Goal: Information Seeking & Learning: Learn about a topic

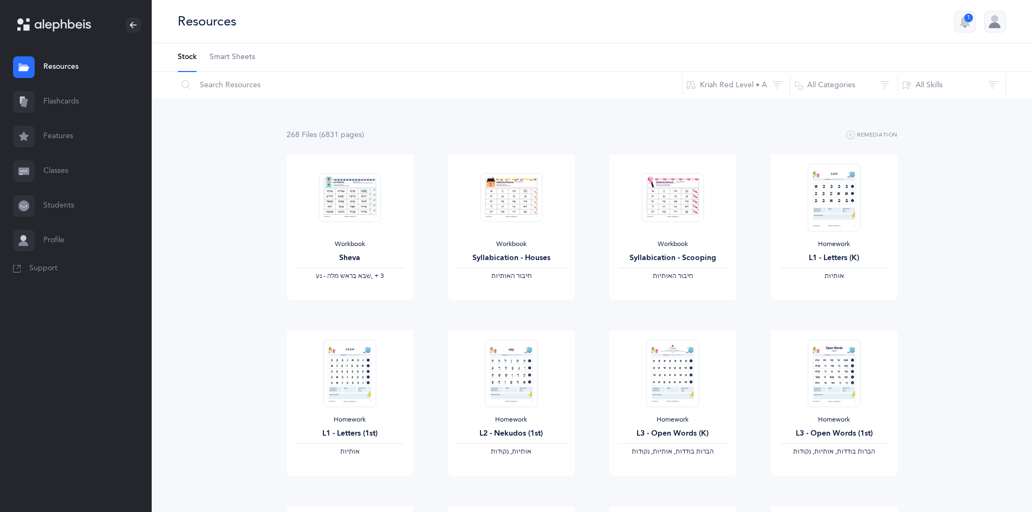
click at [57, 101] on link "Flashcards" at bounding box center [76, 102] width 152 height 35
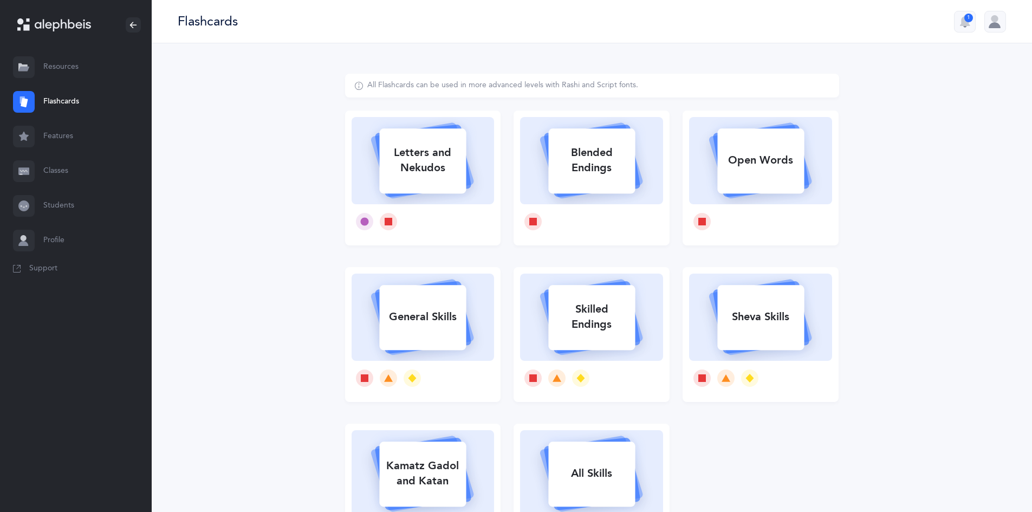
click at [441, 152] on div "Letters and Nekudos" at bounding box center [422, 160] width 87 height 43
select select
select select "single"
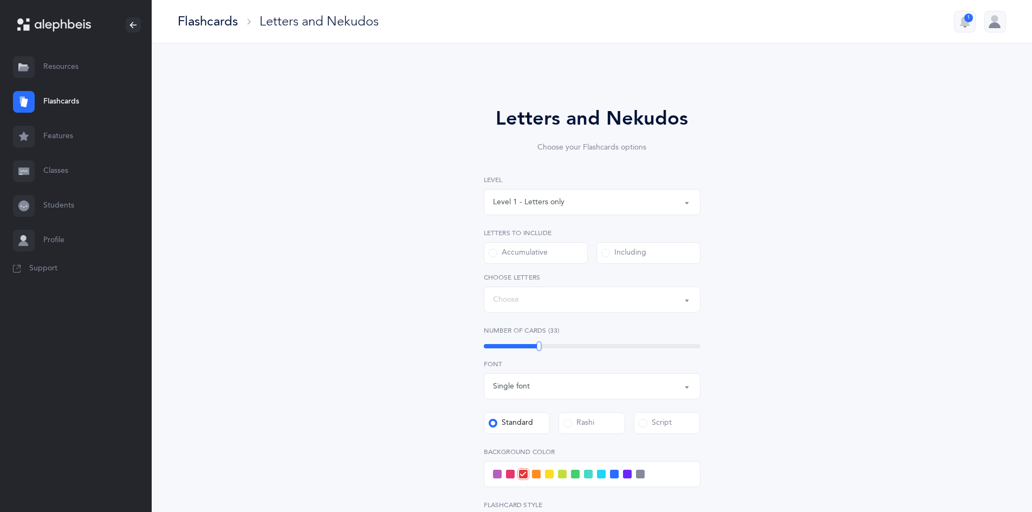
select select "27"
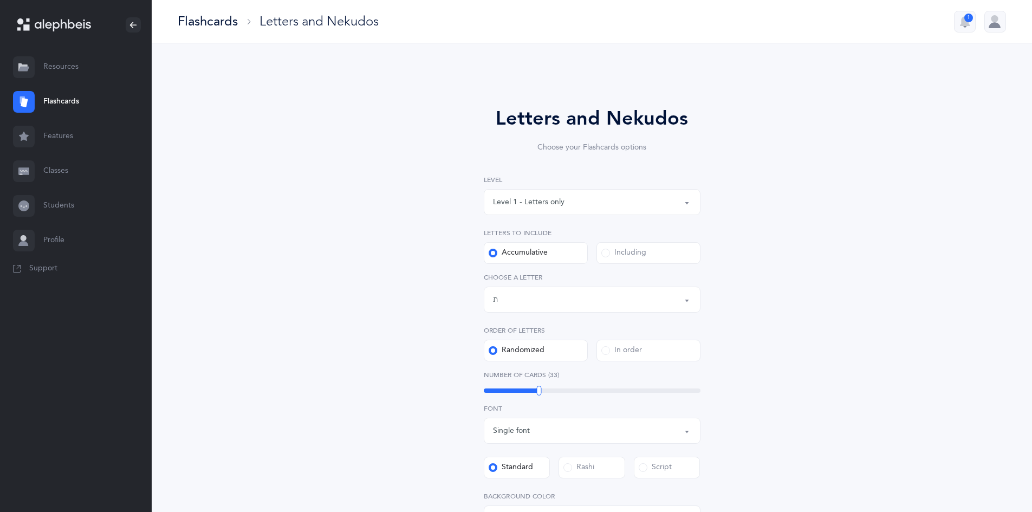
click at [637, 206] on div "Level 1 - Letters only" at bounding box center [592, 202] width 198 height 18
click at [595, 294] on link "Level 4 - Letters with [PERSON_NAME]" at bounding box center [592, 300] width 198 height 22
select select "4"
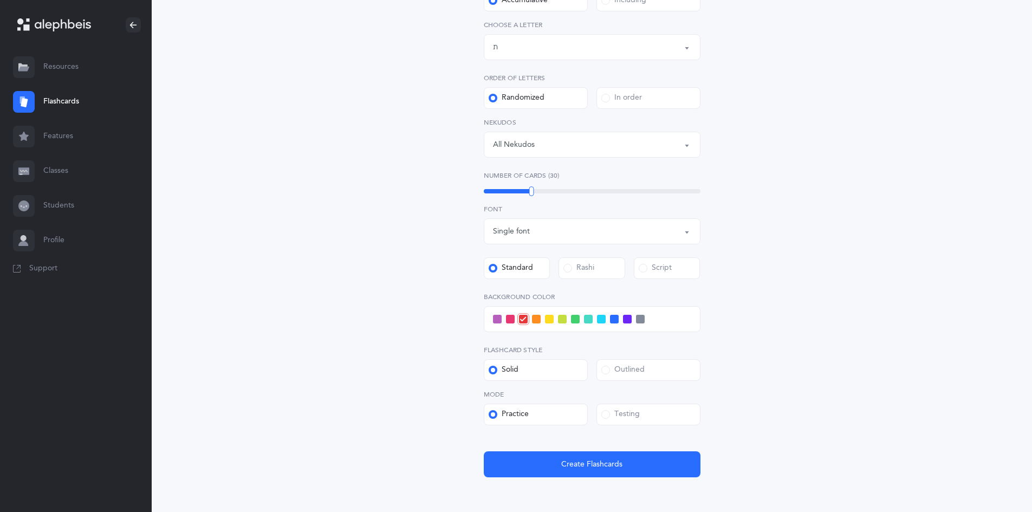
scroll to position [271, 0]
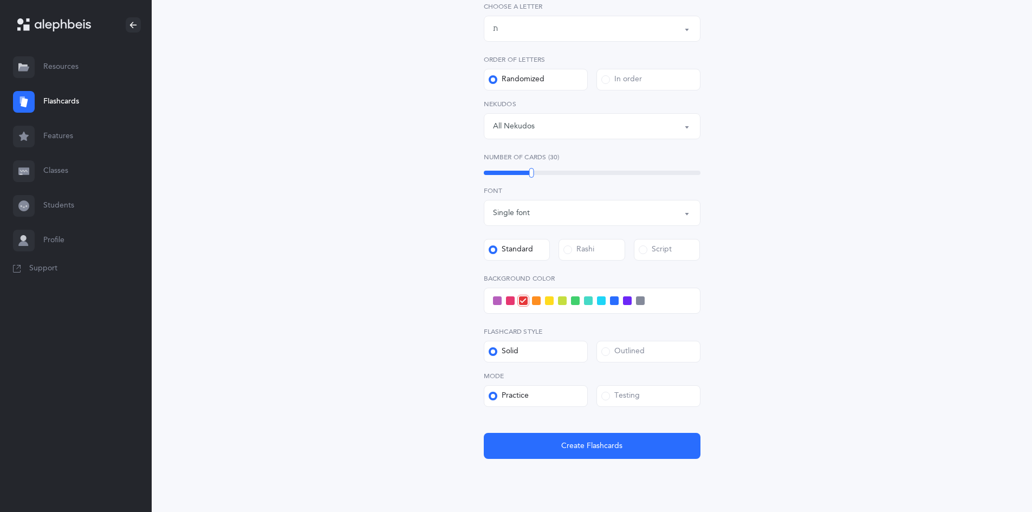
click at [511, 302] on span at bounding box center [510, 300] width 9 height 9
click at [0, 0] on input "checkbox" at bounding box center [0, 0] width 0 height 0
click at [621, 354] on div "Outlined" at bounding box center [622, 351] width 43 height 11
click at [0, 0] on input "Outlined" at bounding box center [0, 0] width 0 height 0
click at [621, 391] on div "Testing" at bounding box center [620, 396] width 38 height 11
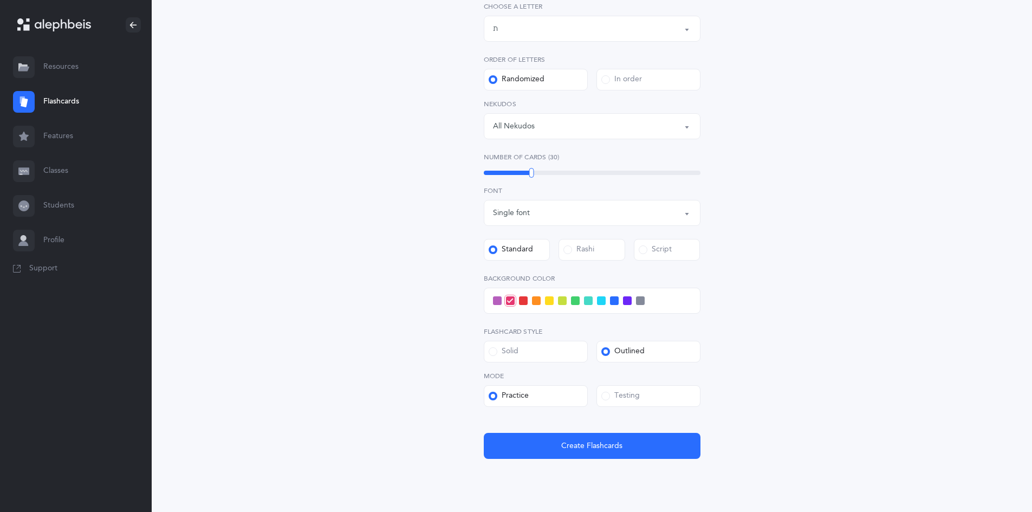
click at [0, 0] on input "Testing" at bounding box center [0, 0] width 0 height 0
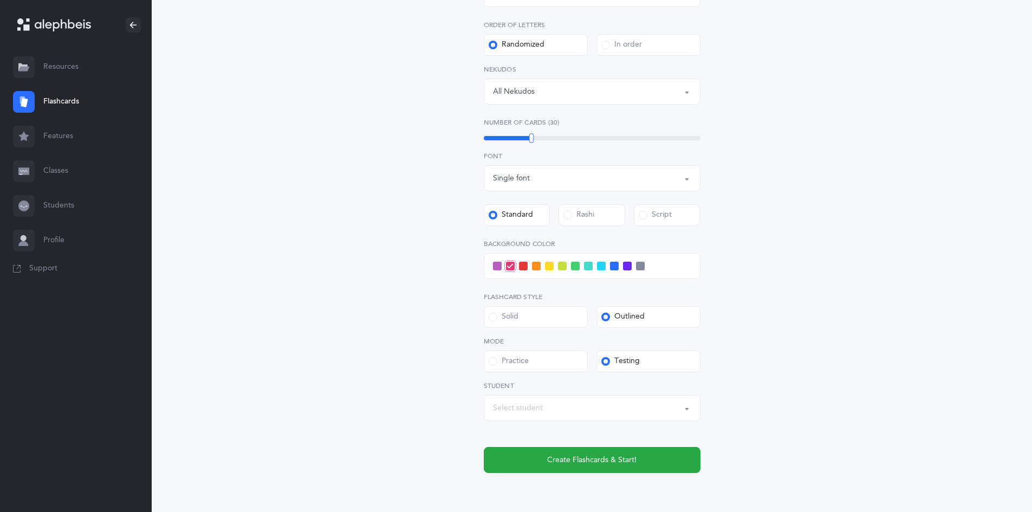
scroll to position [325, 0]
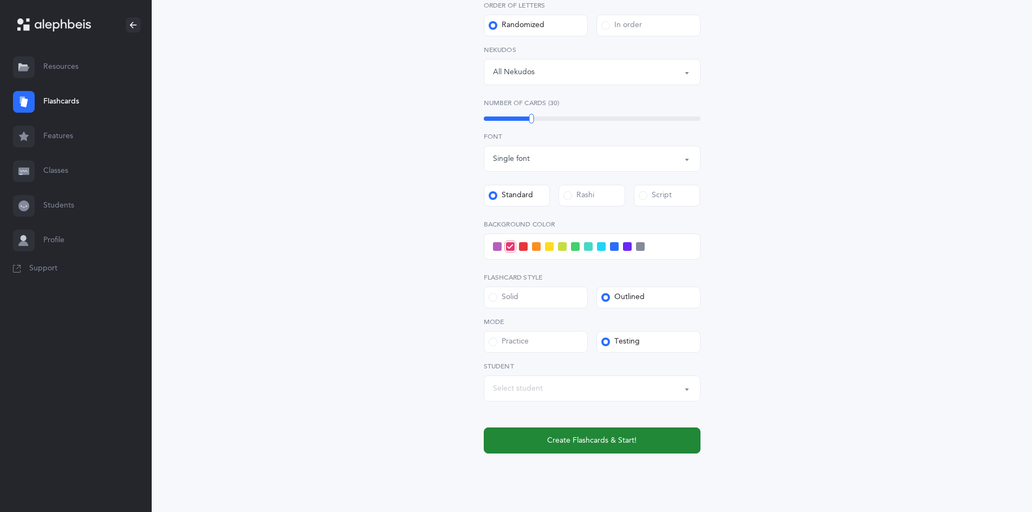
click at [541, 445] on button "Create Flashcards & Start!" at bounding box center [592, 440] width 217 height 26
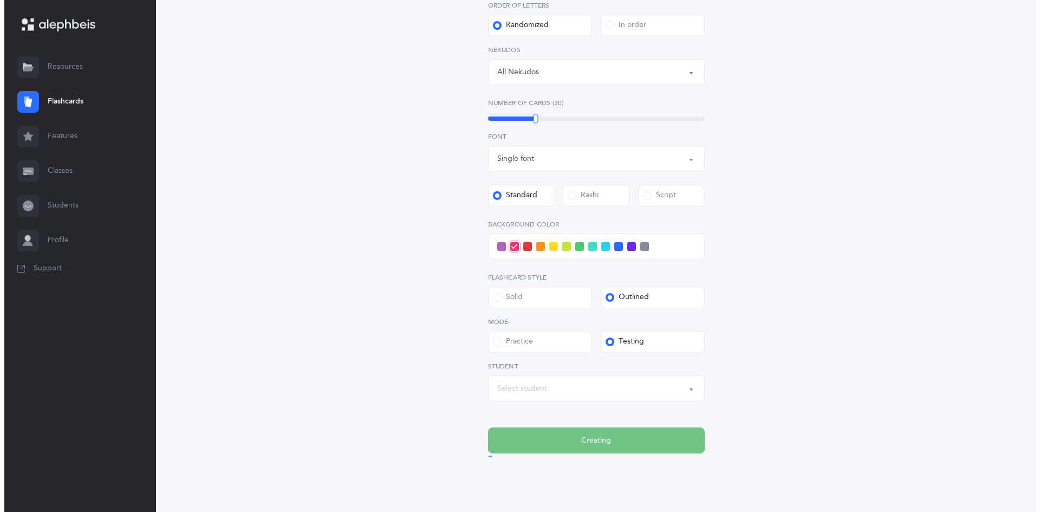
scroll to position [0, 0]
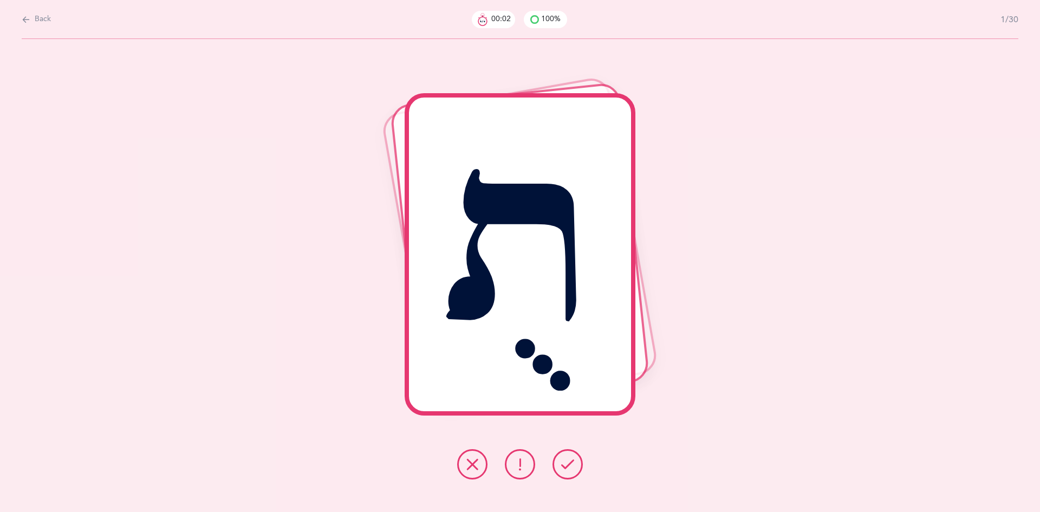
click at [564, 464] on icon at bounding box center [567, 464] width 13 height 13
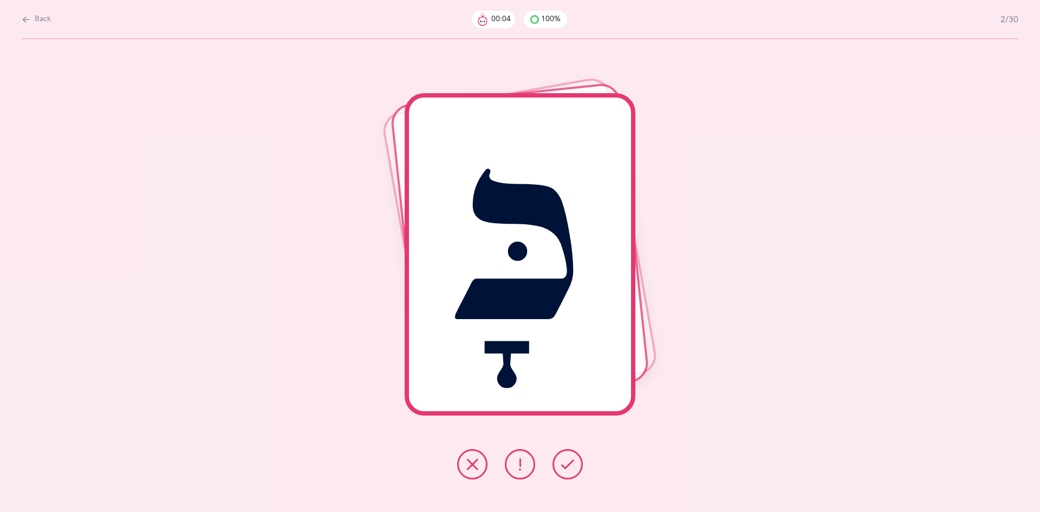
click at [564, 464] on icon at bounding box center [567, 464] width 13 height 13
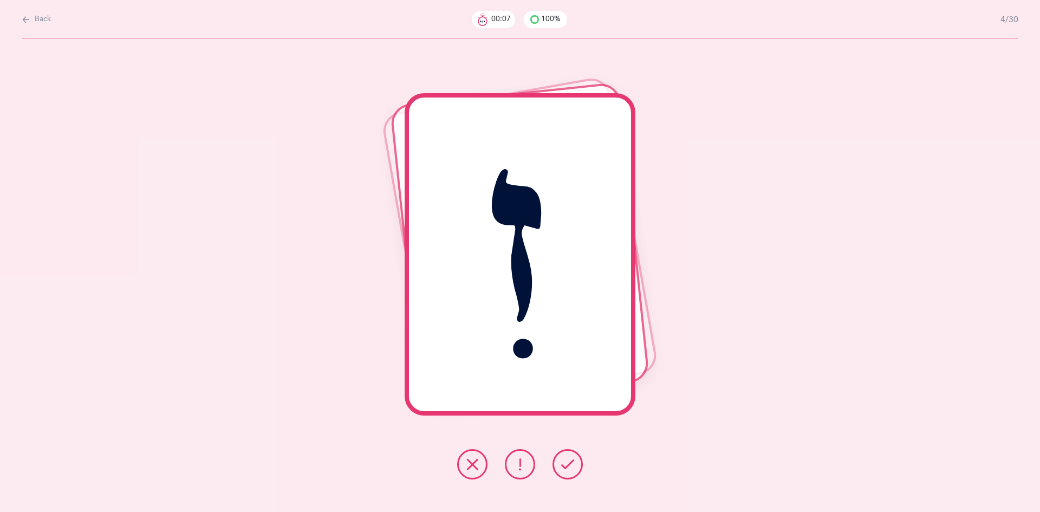
click at [564, 464] on icon at bounding box center [567, 464] width 13 height 13
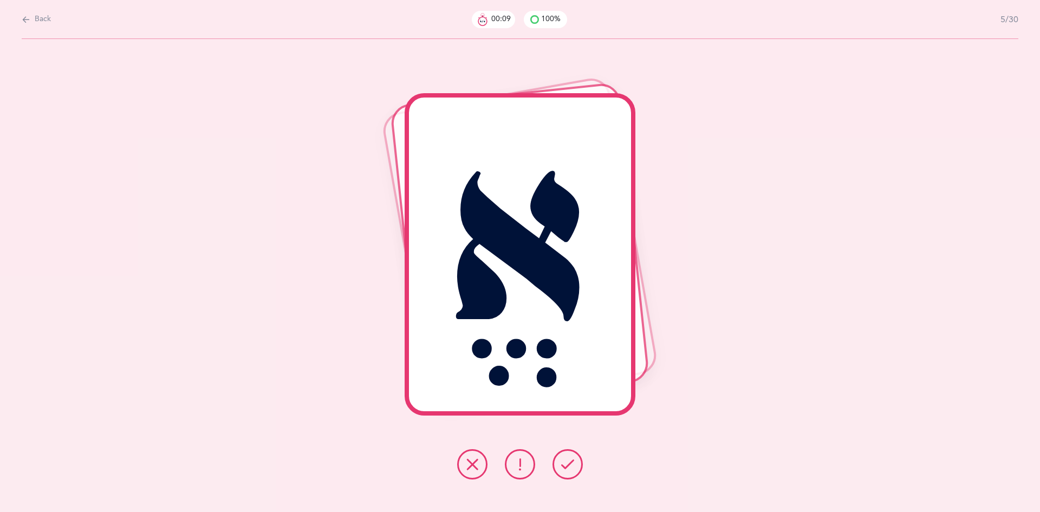
click at [564, 464] on icon at bounding box center [567, 464] width 13 height 13
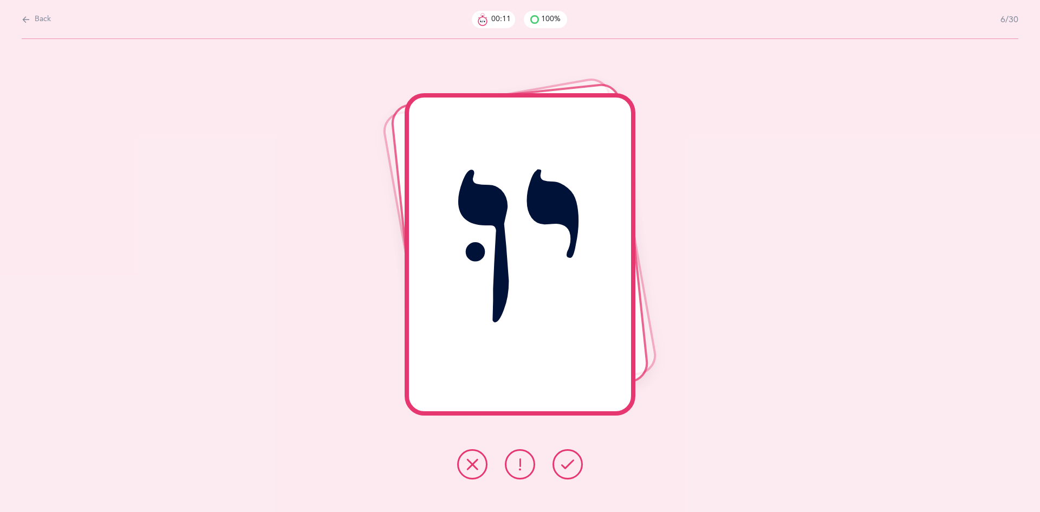
click at [564, 464] on icon at bounding box center [567, 464] width 13 height 13
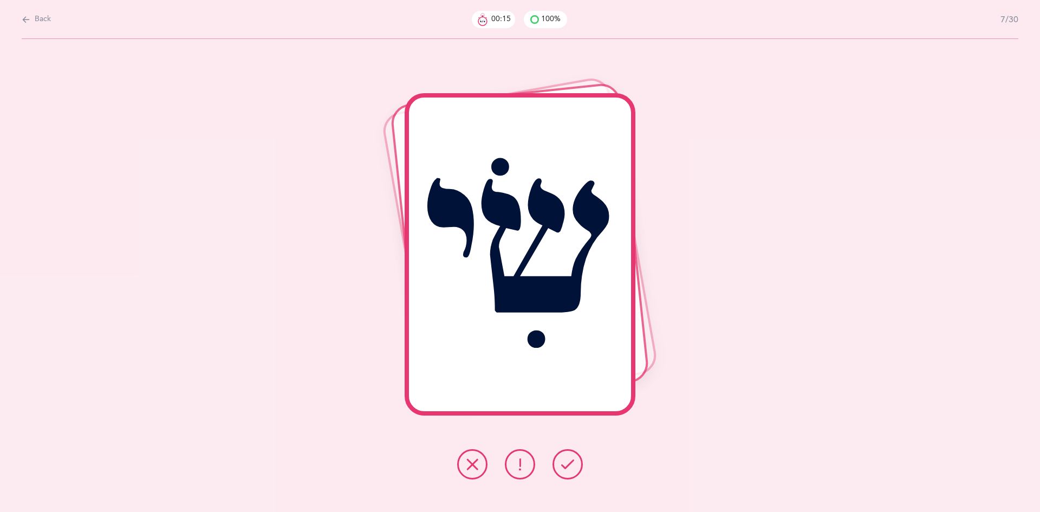
click at [564, 464] on icon at bounding box center [567, 464] width 13 height 13
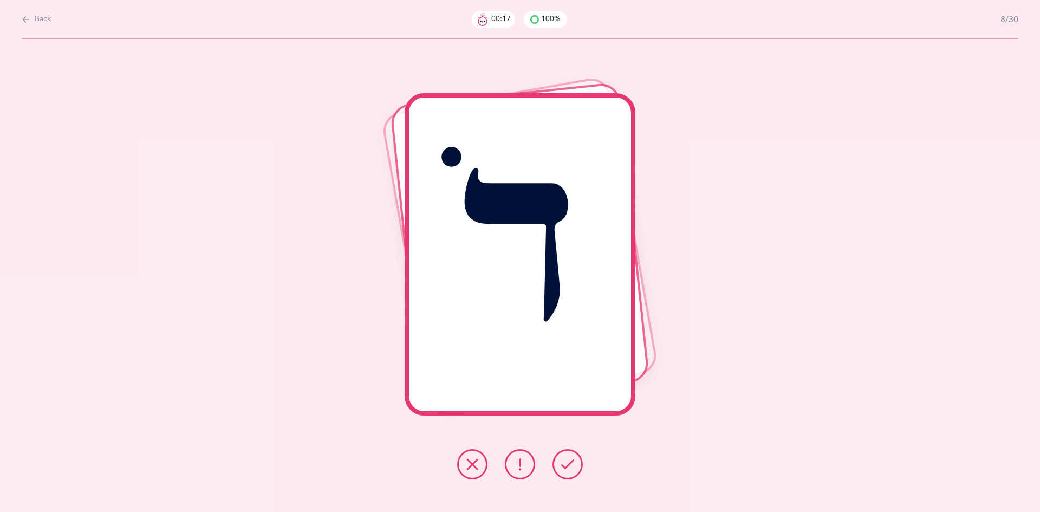
click at [563, 464] on icon at bounding box center [567, 464] width 13 height 13
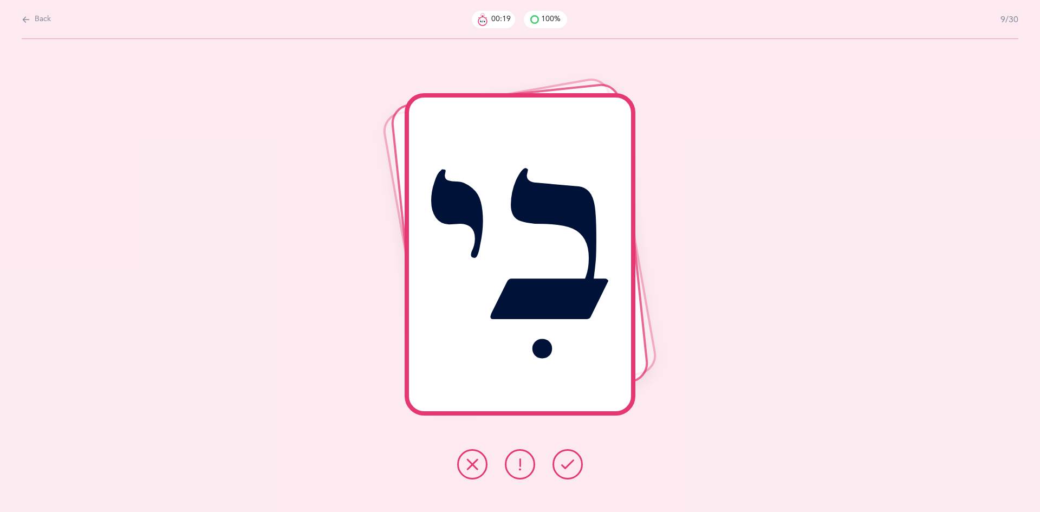
click at [563, 464] on icon at bounding box center [567, 464] width 13 height 13
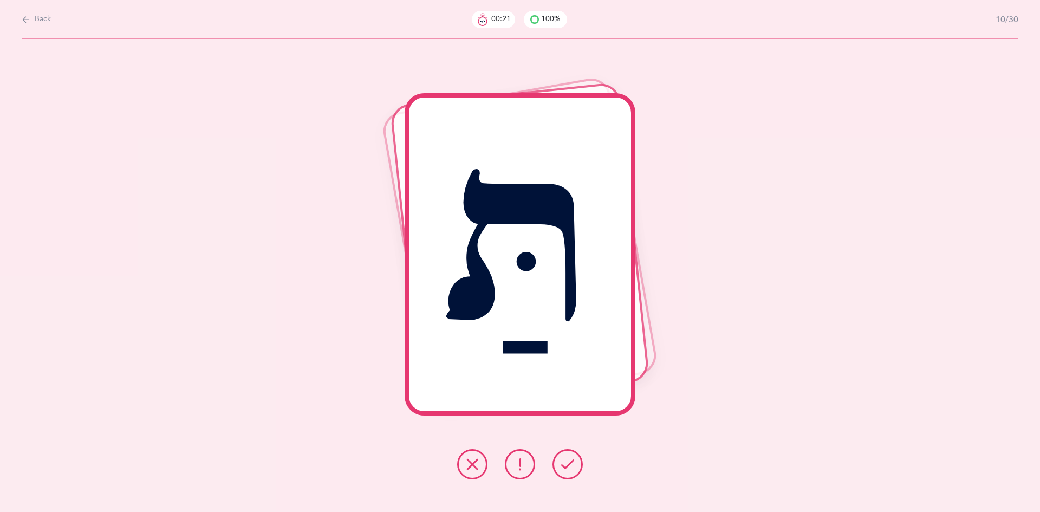
click at [563, 464] on icon at bounding box center [567, 464] width 13 height 13
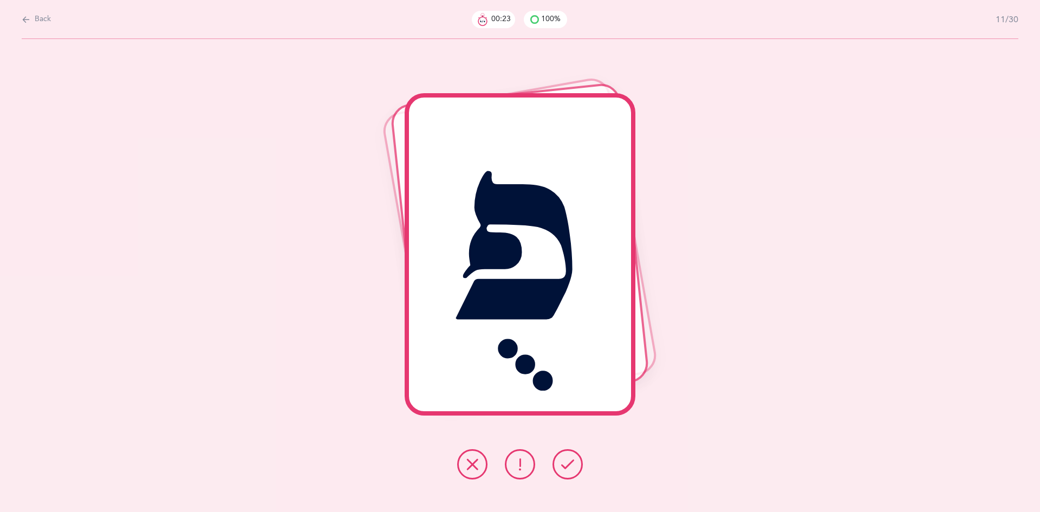
click at [563, 464] on icon at bounding box center [567, 464] width 13 height 13
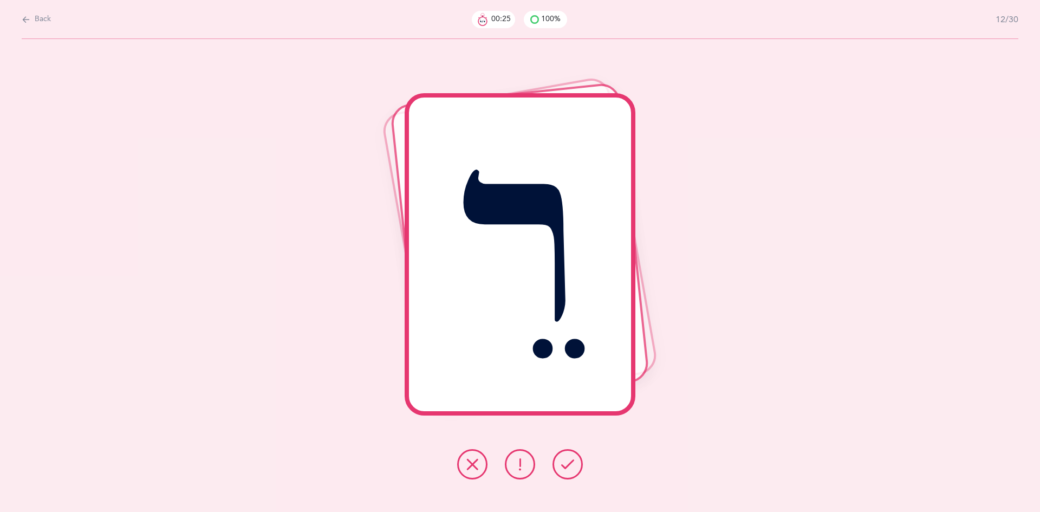
click at [563, 464] on icon at bounding box center [567, 464] width 13 height 13
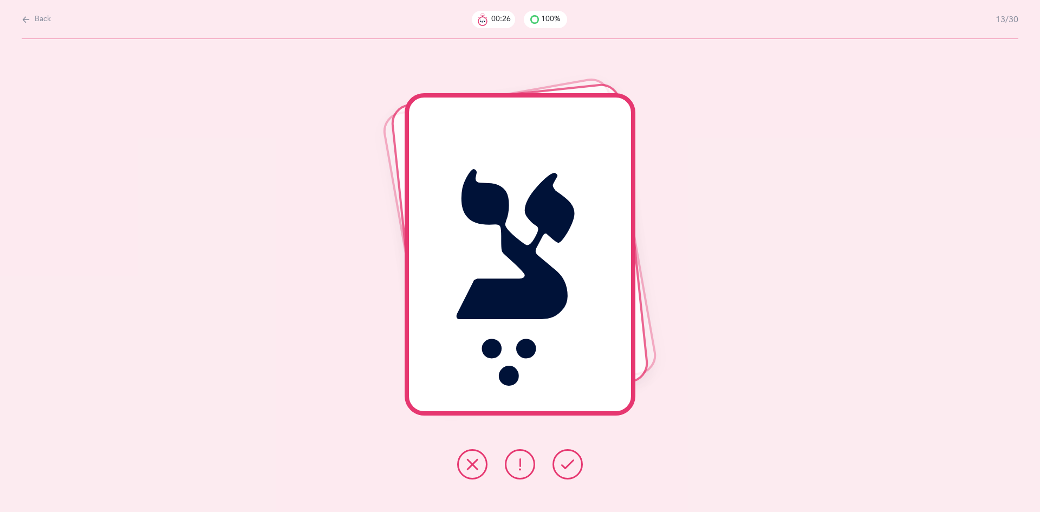
click at [563, 464] on icon at bounding box center [567, 464] width 13 height 13
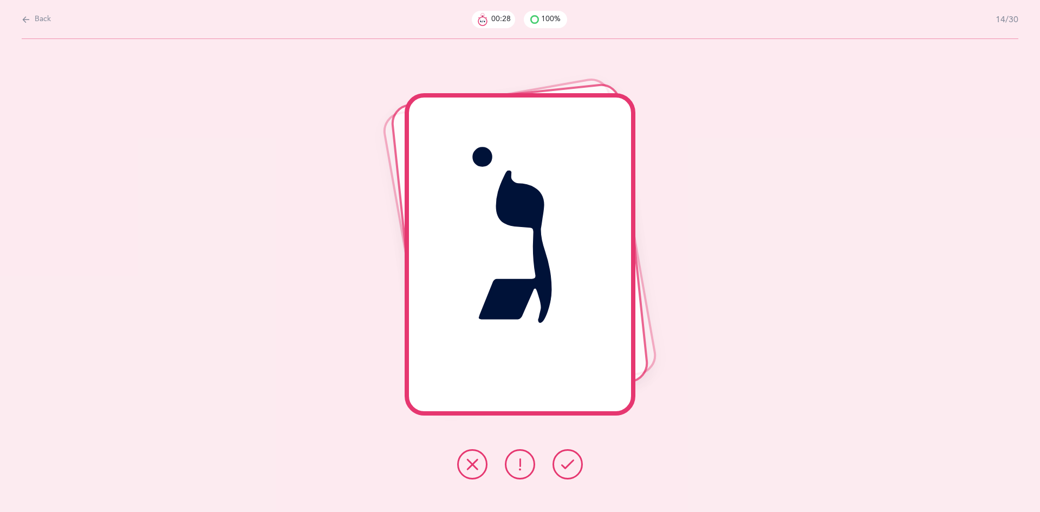
click at [563, 464] on icon at bounding box center [567, 464] width 13 height 13
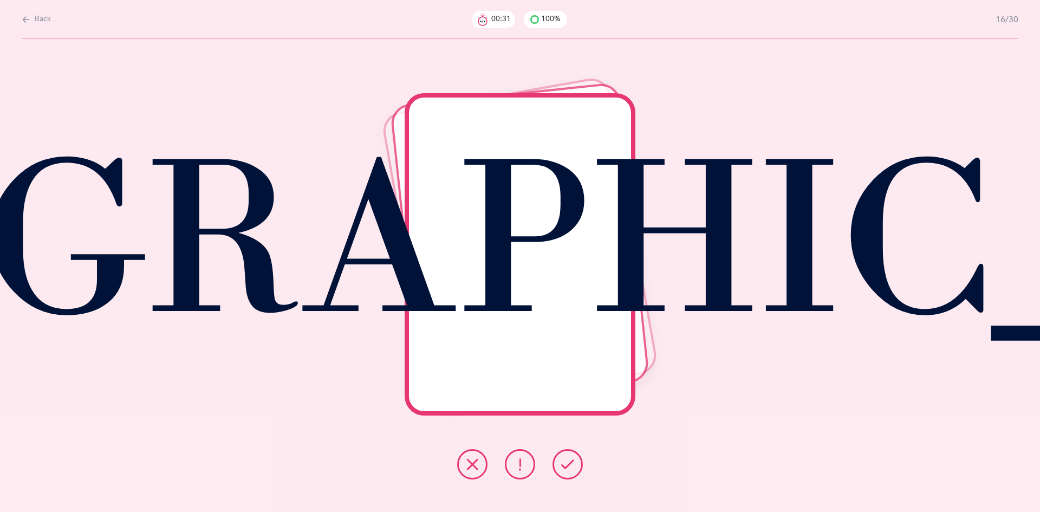
click at [563, 464] on icon at bounding box center [567, 464] width 13 height 13
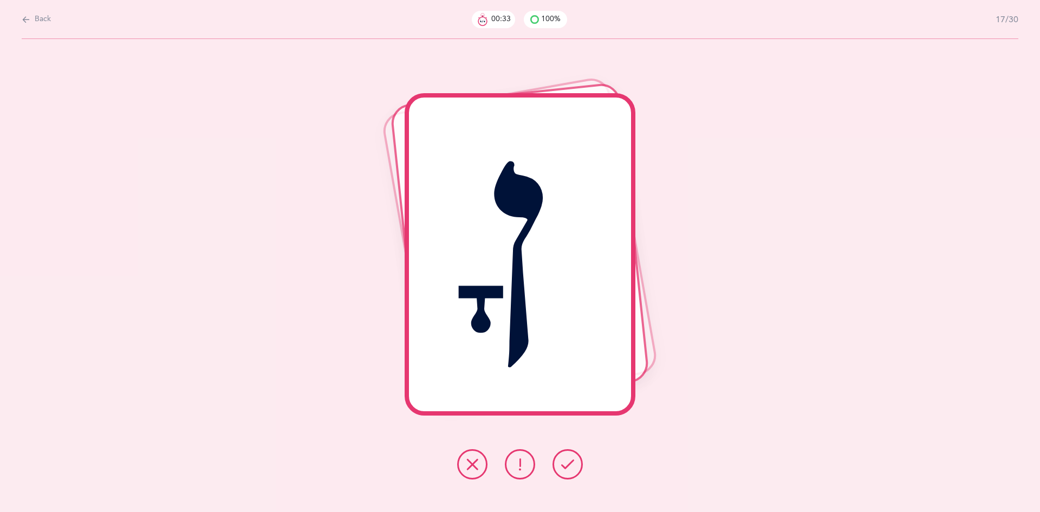
click at [563, 464] on icon at bounding box center [567, 464] width 13 height 13
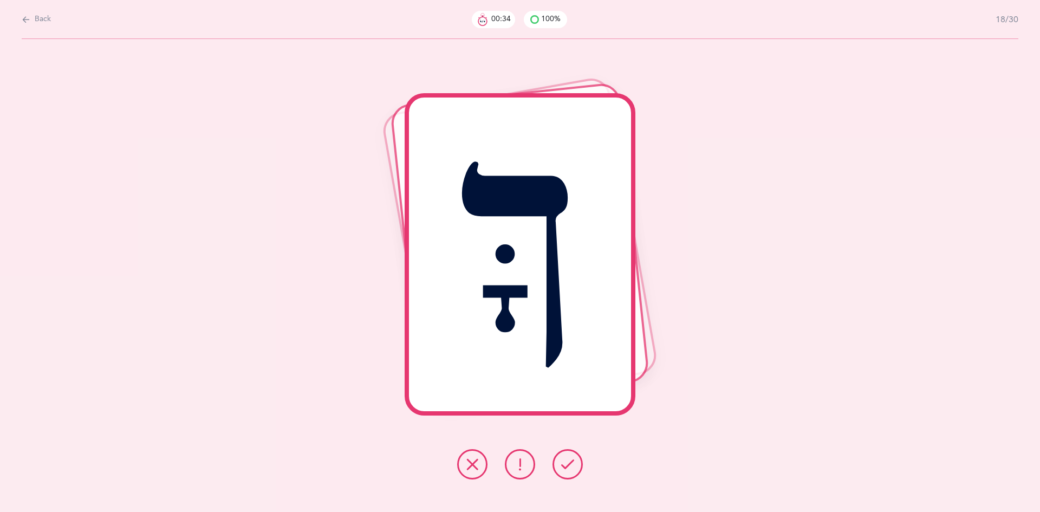
click at [563, 464] on icon at bounding box center [567, 464] width 13 height 13
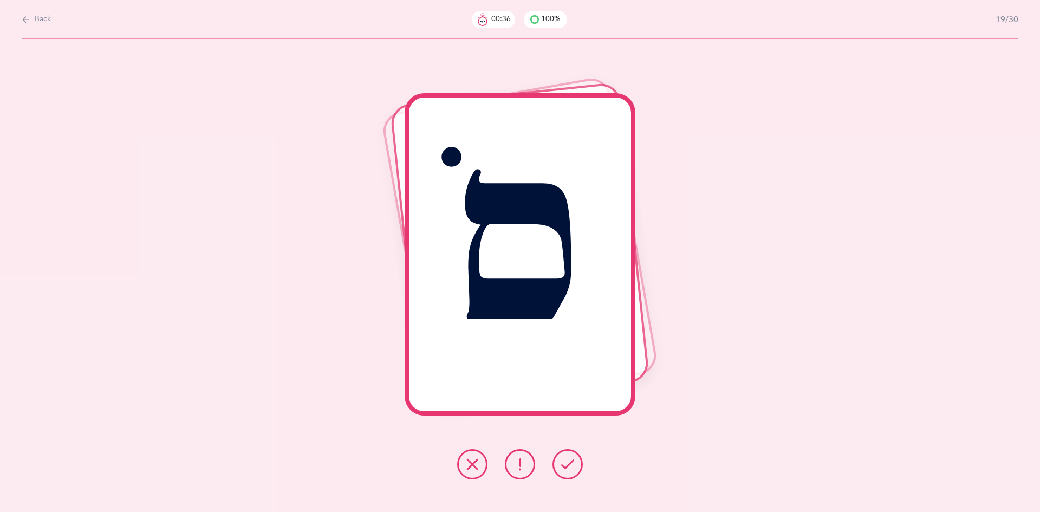
click at [563, 464] on icon at bounding box center [567, 464] width 13 height 13
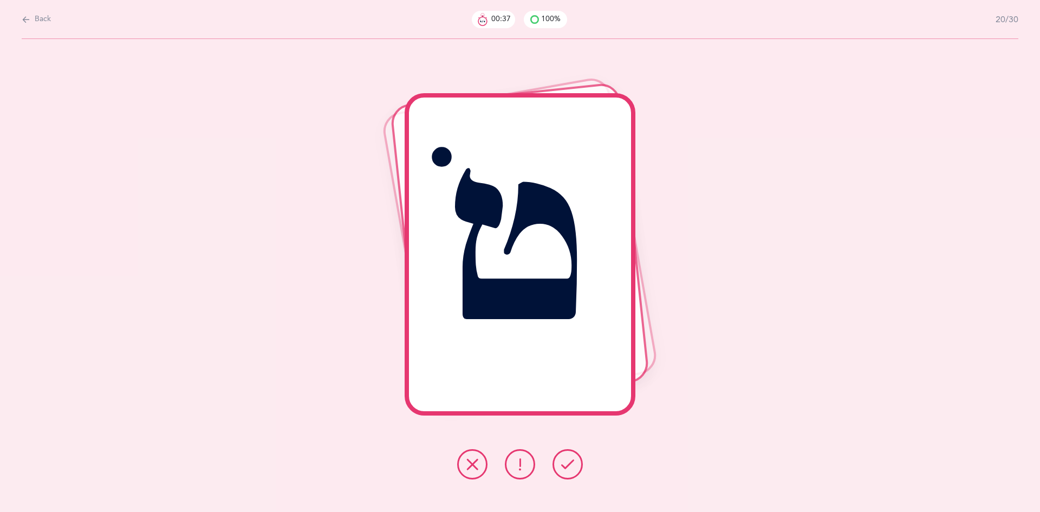
click at [563, 464] on icon at bounding box center [567, 464] width 13 height 13
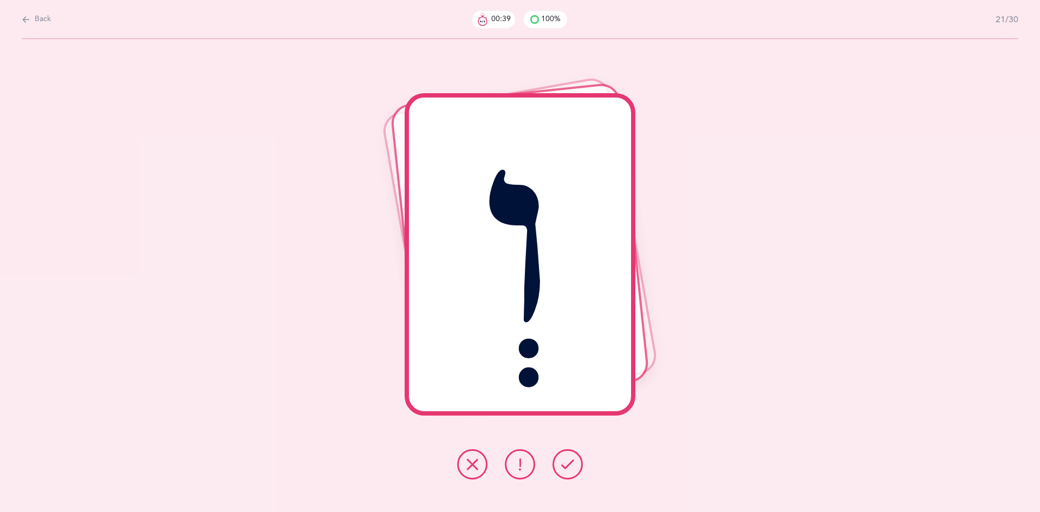
click at [563, 464] on icon at bounding box center [567, 464] width 13 height 13
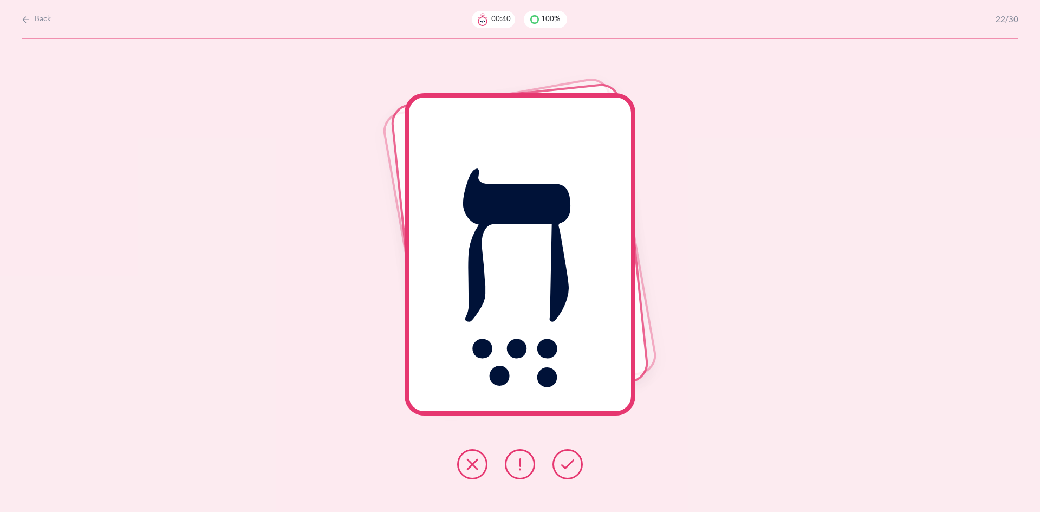
click at [563, 464] on icon at bounding box center [567, 464] width 13 height 13
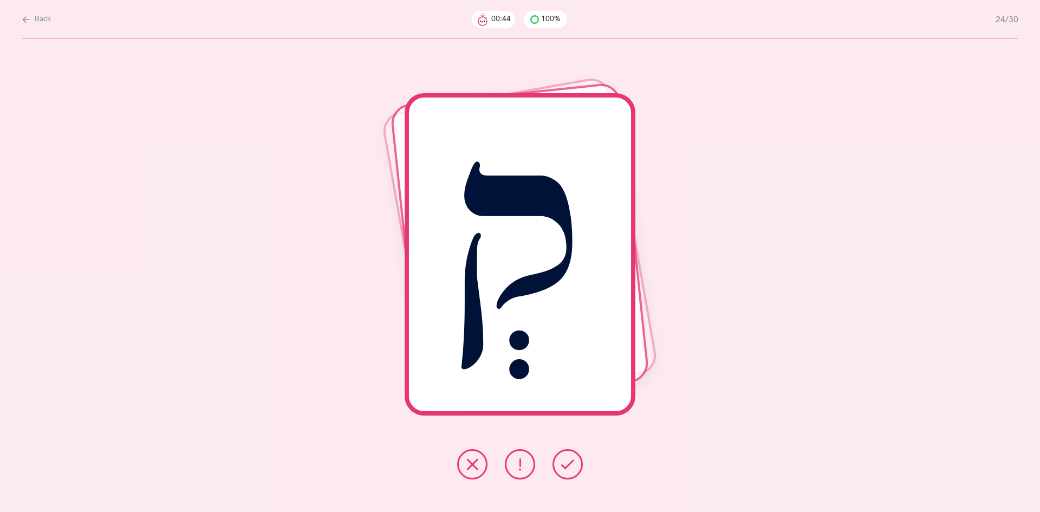
click at [563, 464] on icon at bounding box center [567, 464] width 13 height 13
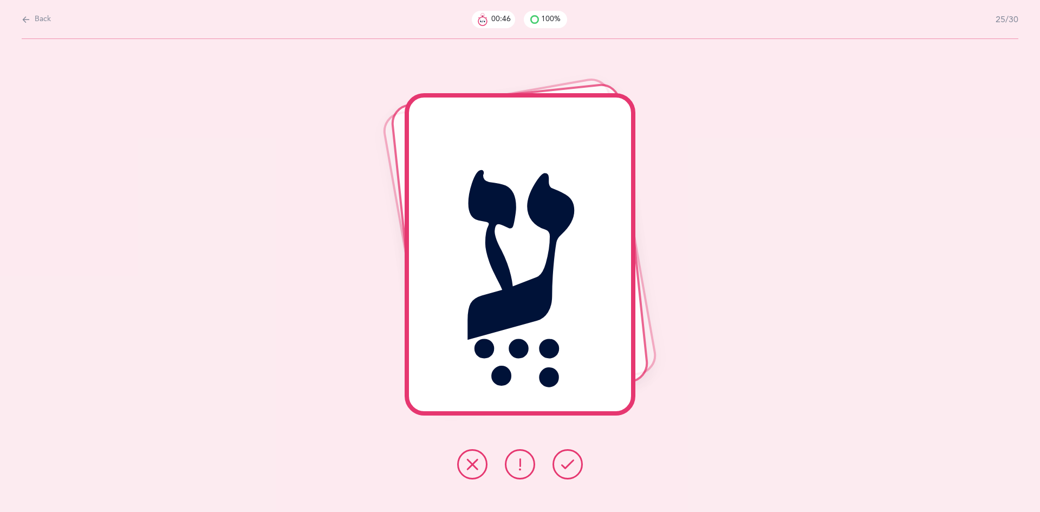
click at [563, 464] on icon at bounding box center [567, 464] width 13 height 13
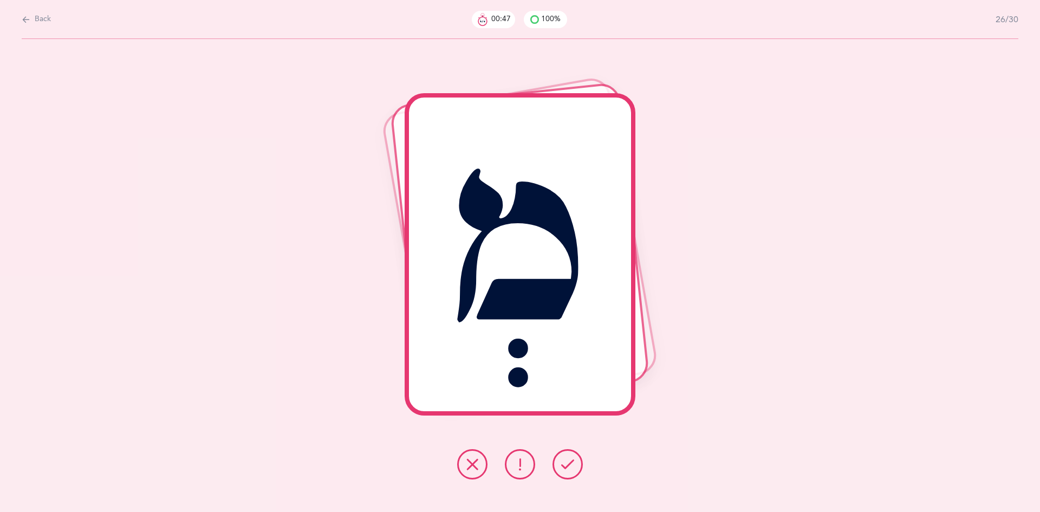
click at [563, 464] on icon at bounding box center [567, 464] width 13 height 13
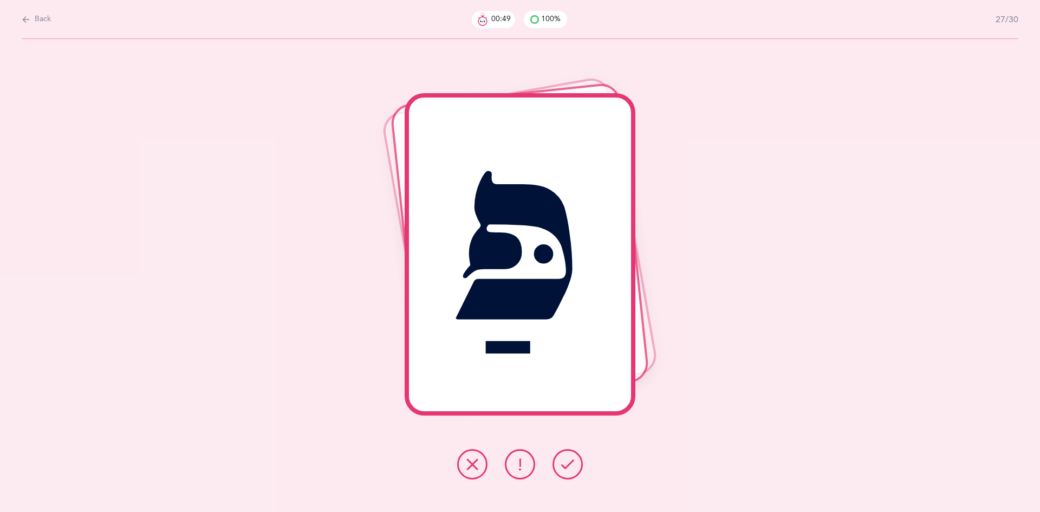
click at [563, 464] on icon at bounding box center [567, 464] width 13 height 13
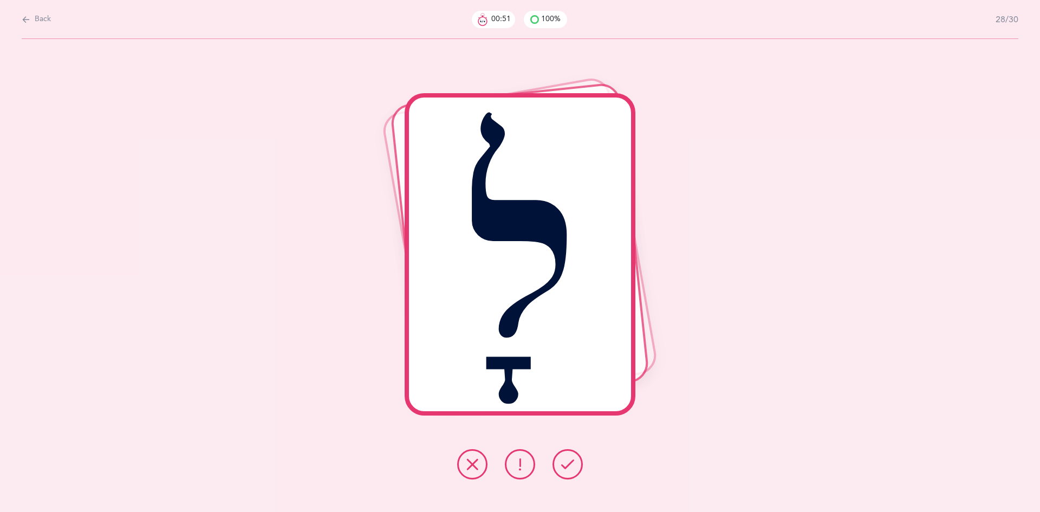
click at [563, 464] on icon at bounding box center [567, 464] width 13 height 13
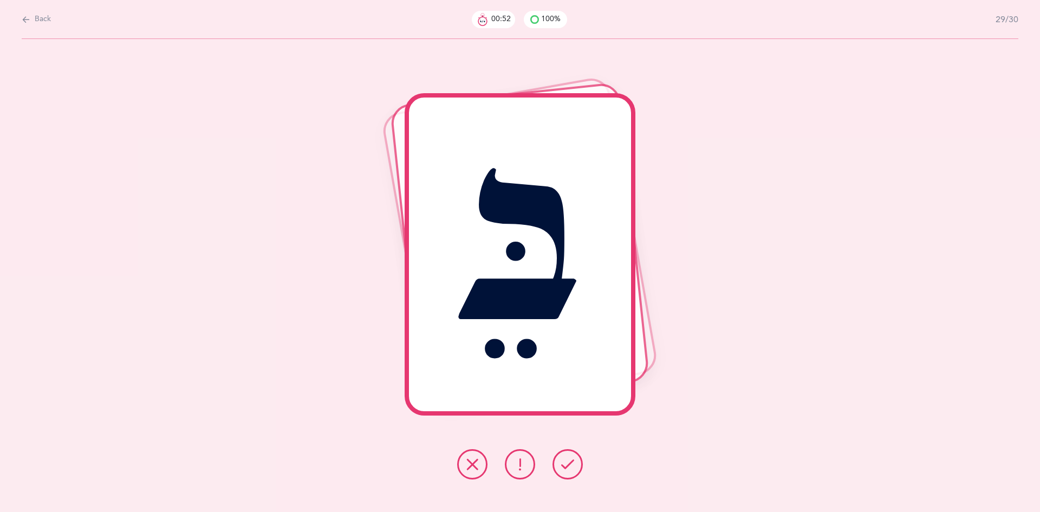
click at [563, 464] on icon at bounding box center [567, 464] width 13 height 13
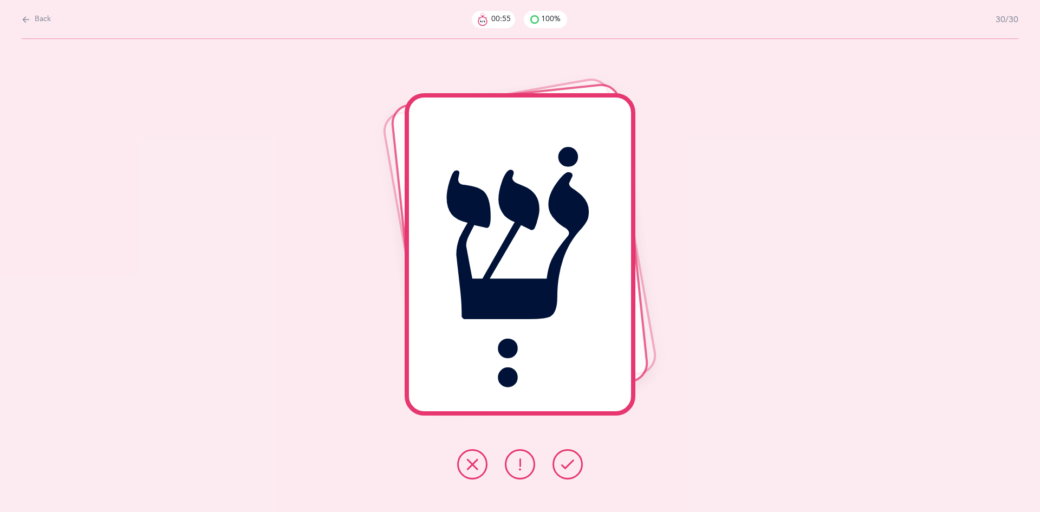
click at [563, 464] on icon at bounding box center [567, 464] width 13 height 13
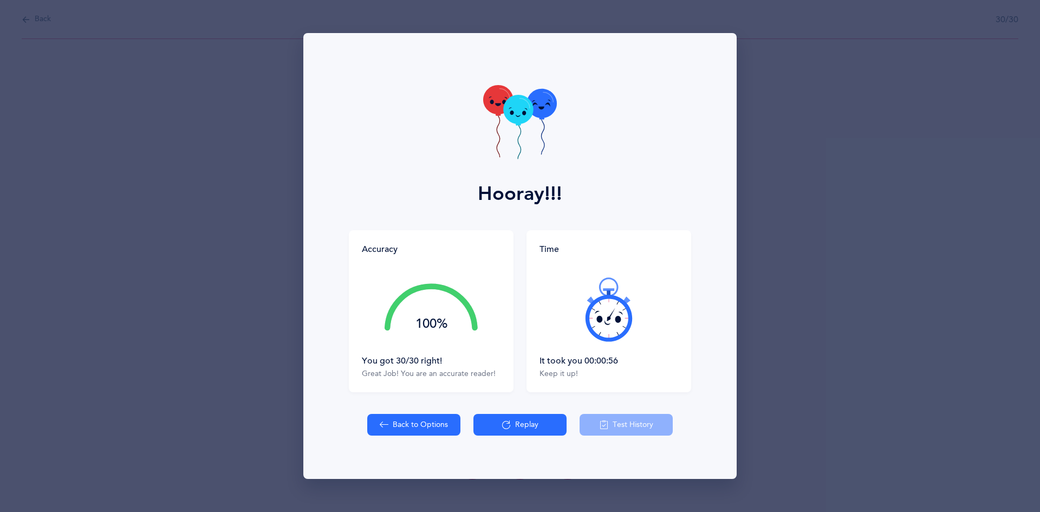
click at [545, 426] on button "Replay" at bounding box center [520, 425] width 93 height 22
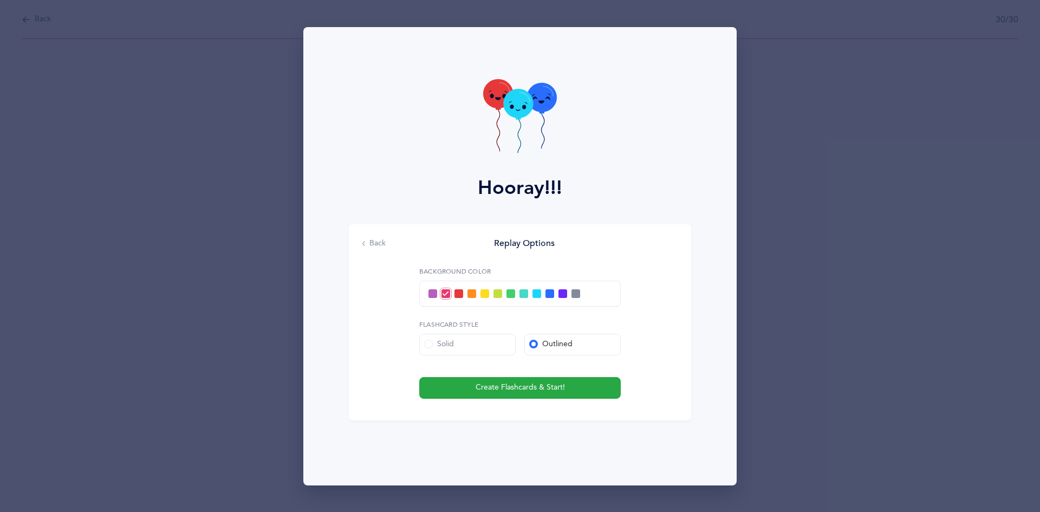
click at [519, 153] on icon at bounding box center [520, 117] width 74 height 77
click at [432, 291] on span at bounding box center [433, 293] width 9 height 9
click at [0, 0] on input "checkbox" at bounding box center [0, 0] width 0 height 0
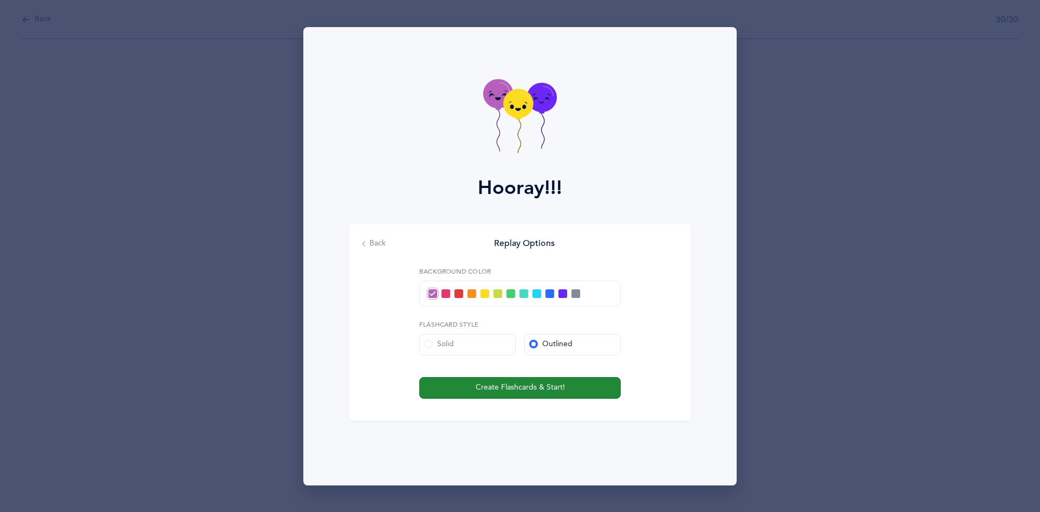
click at [482, 383] on span "Create Flashcards & Start!" at bounding box center [520, 387] width 89 height 11
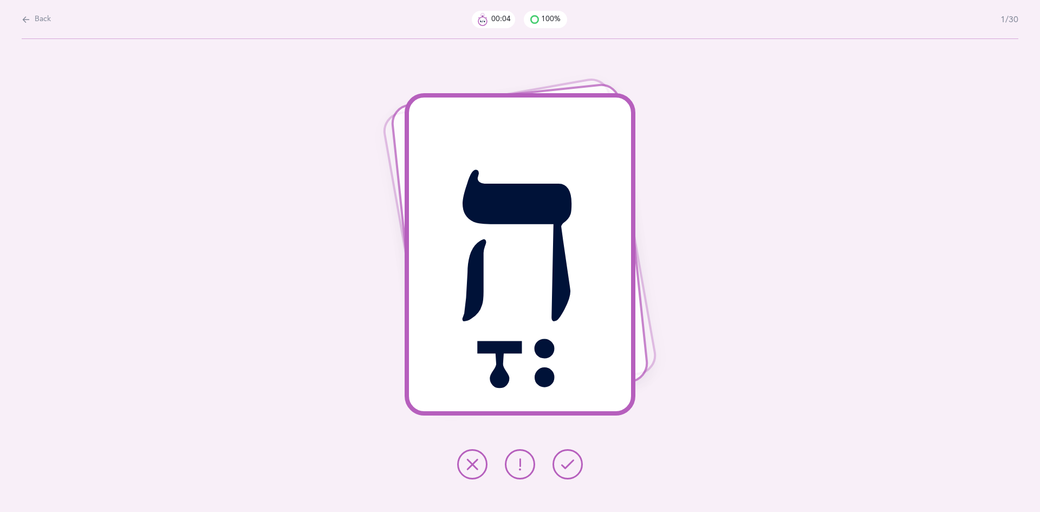
click at [574, 459] on button at bounding box center [568, 464] width 30 height 30
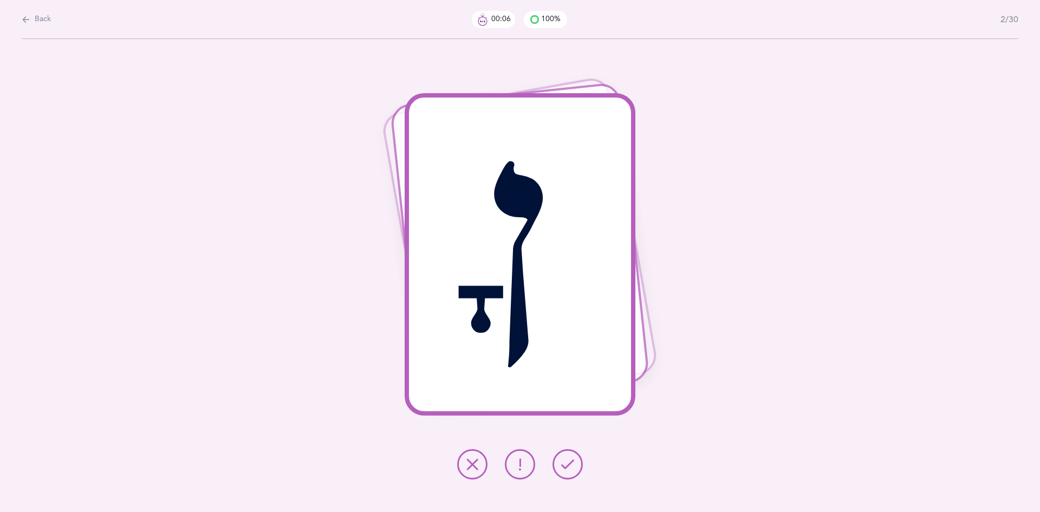
click at [573, 459] on icon at bounding box center [567, 464] width 13 height 13
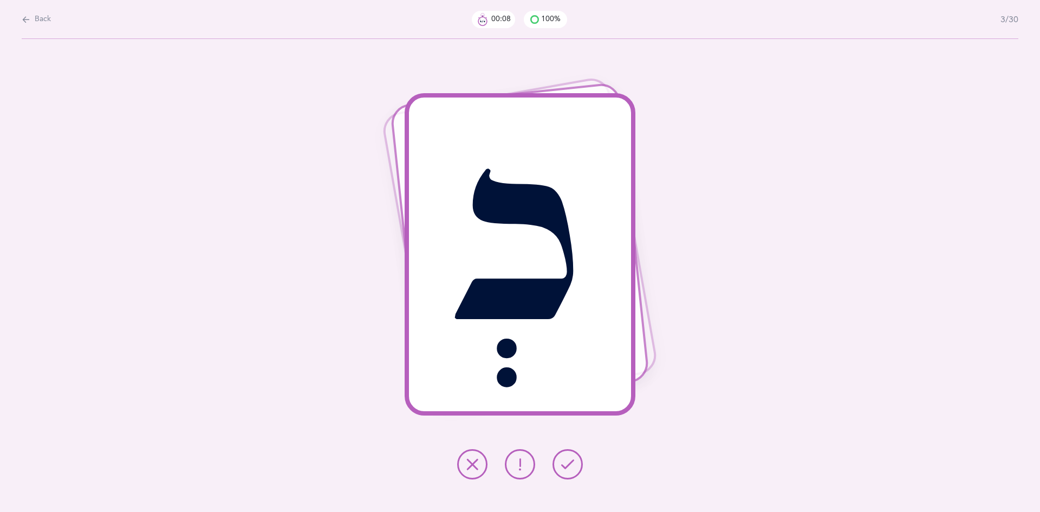
click at [573, 459] on icon at bounding box center [567, 464] width 13 height 13
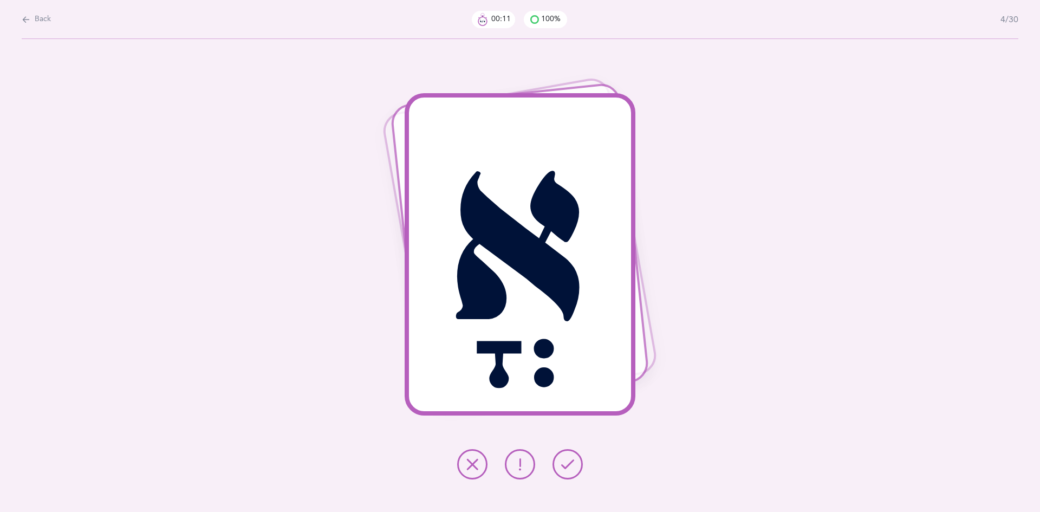
click at [573, 459] on icon at bounding box center [567, 464] width 13 height 13
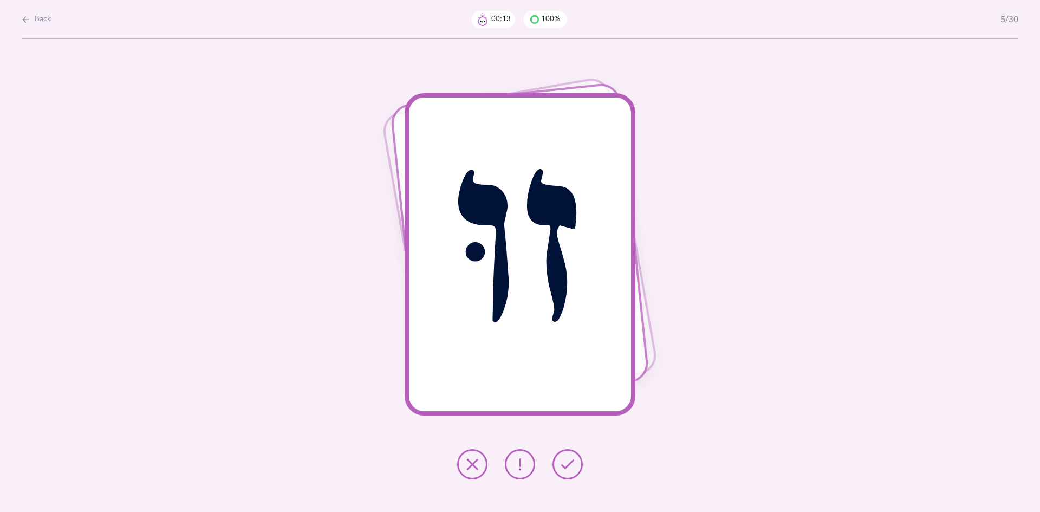
click at [573, 459] on icon at bounding box center [567, 464] width 13 height 13
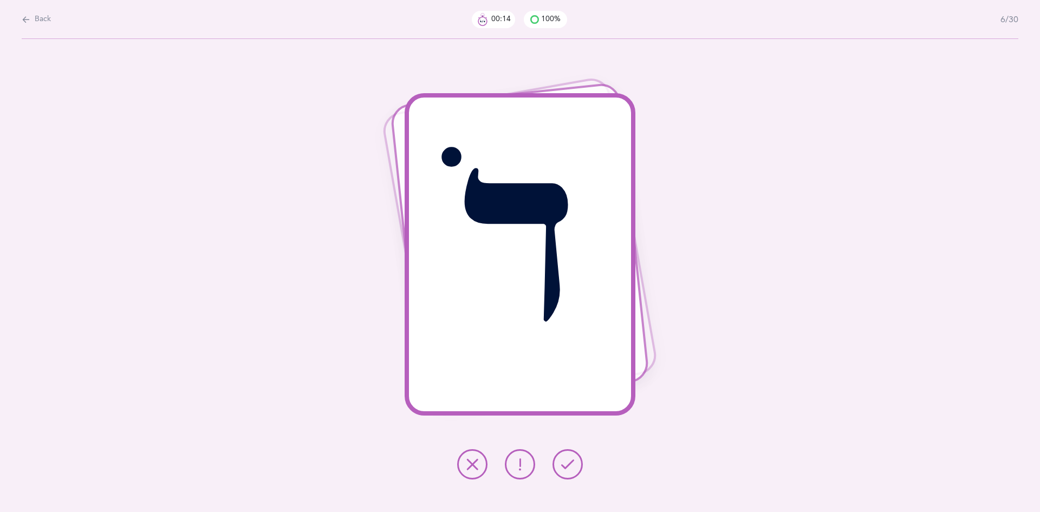
click at [573, 458] on icon at bounding box center [567, 464] width 13 height 13
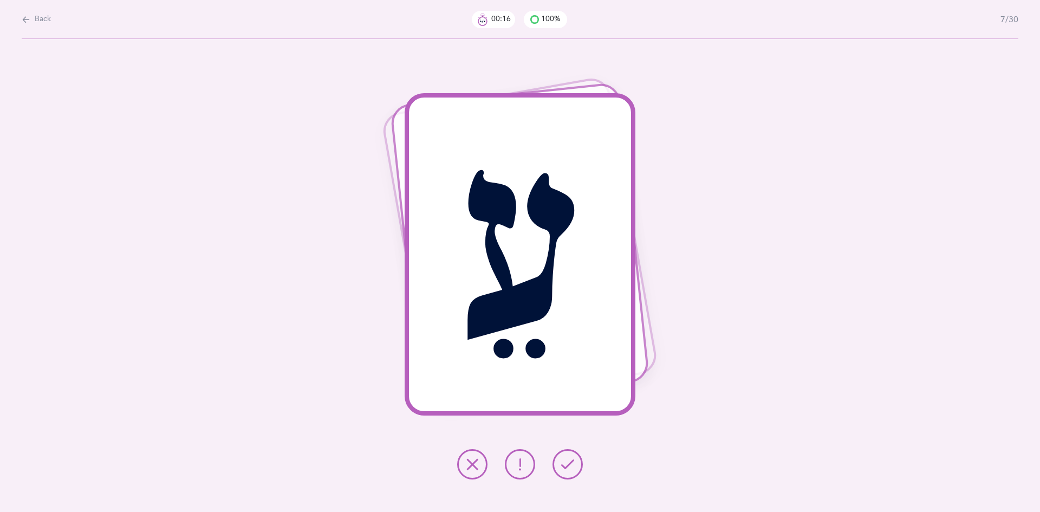
click at [573, 458] on icon at bounding box center [567, 464] width 13 height 13
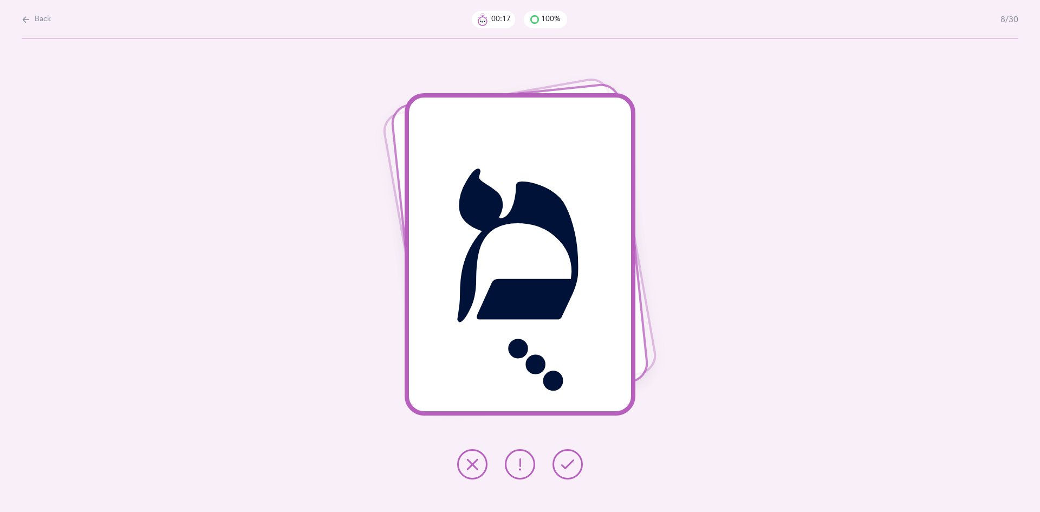
click at [573, 458] on icon at bounding box center [567, 464] width 13 height 13
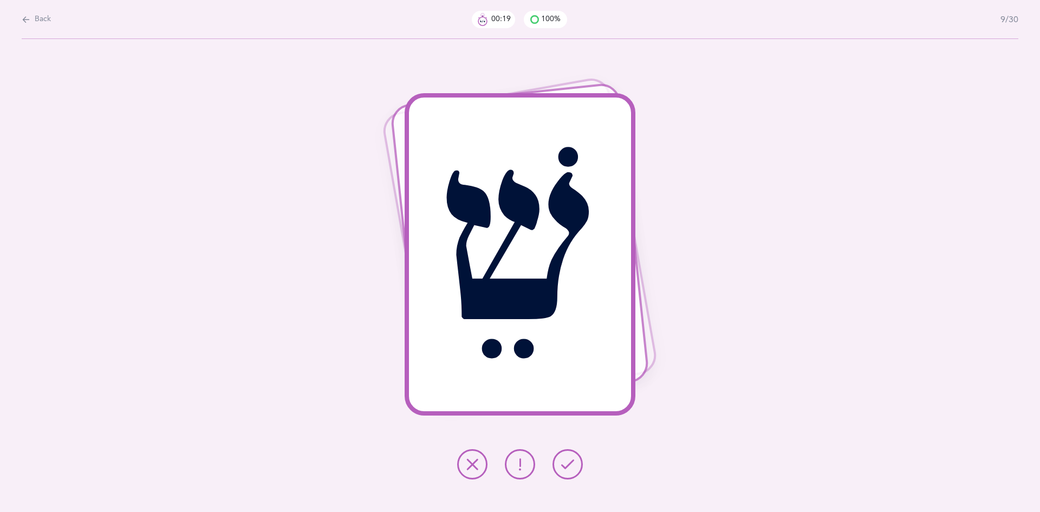
click at [573, 458] on icon at bounding box center [567, 464] width 13 height 13
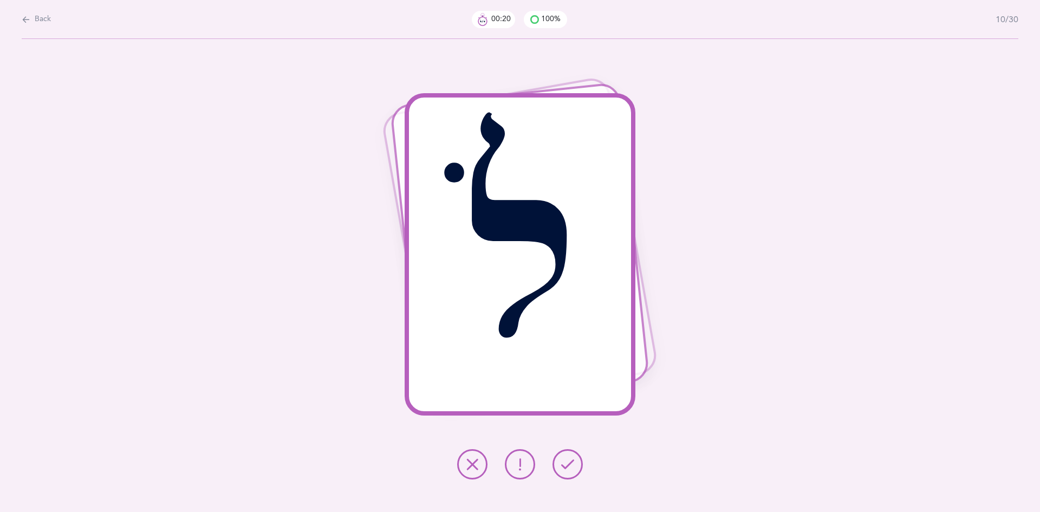
click at [573, 458] on icon at bounding box center [567, 464] width 13 height 13
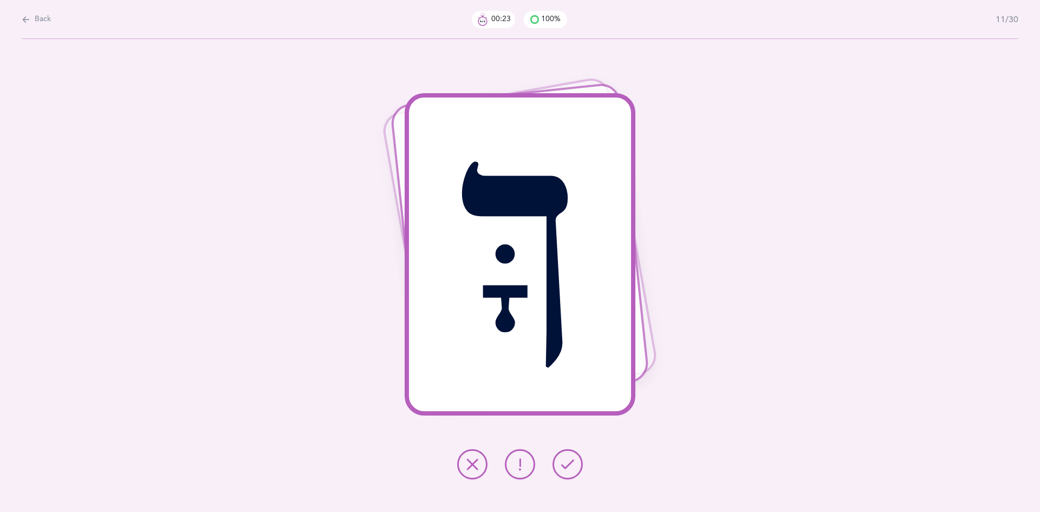
click at [573, 458] on icon at bounding box center [567, 464] width 13 height 13
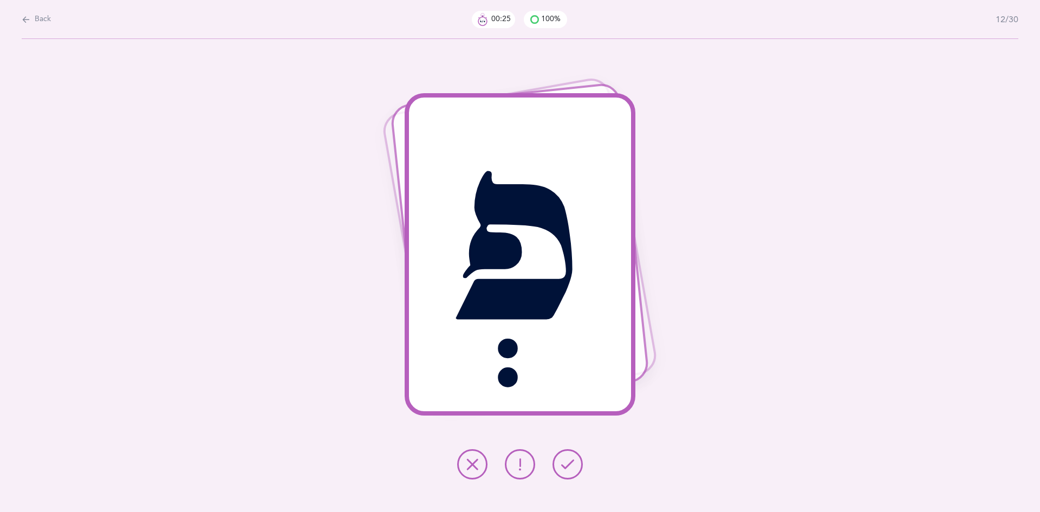
click at [573, 458] on icon at bounding box center [567, 464] width 13 height 13
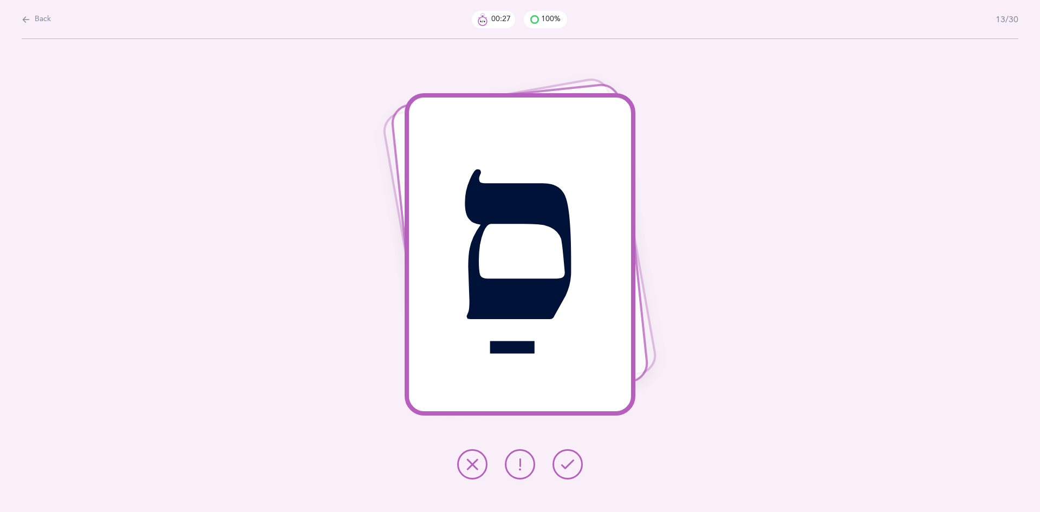
click at [567, 477] on button at bounding box center [568, 464] width 30 height 30
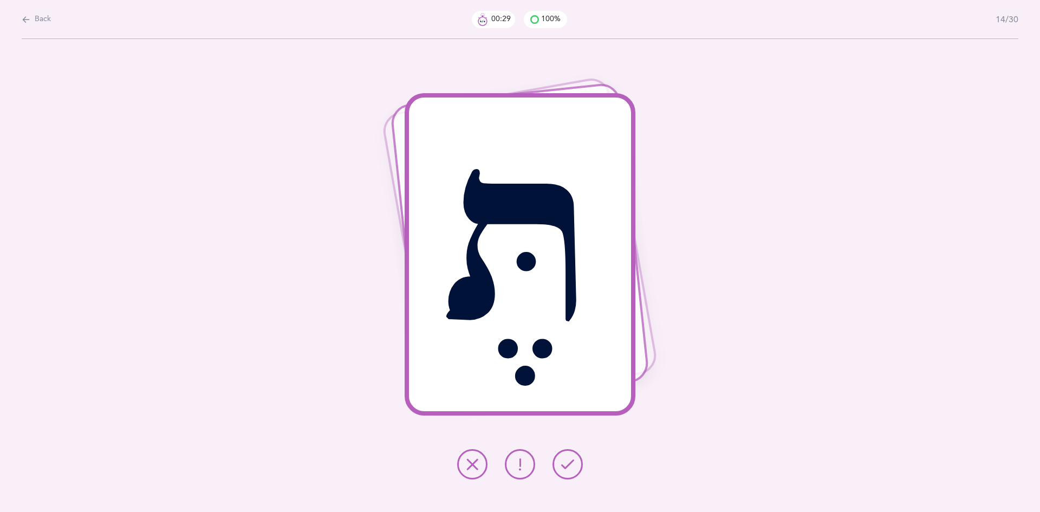
click at [568, 476] on button at bounding box center [568, 464] width 30 height 30
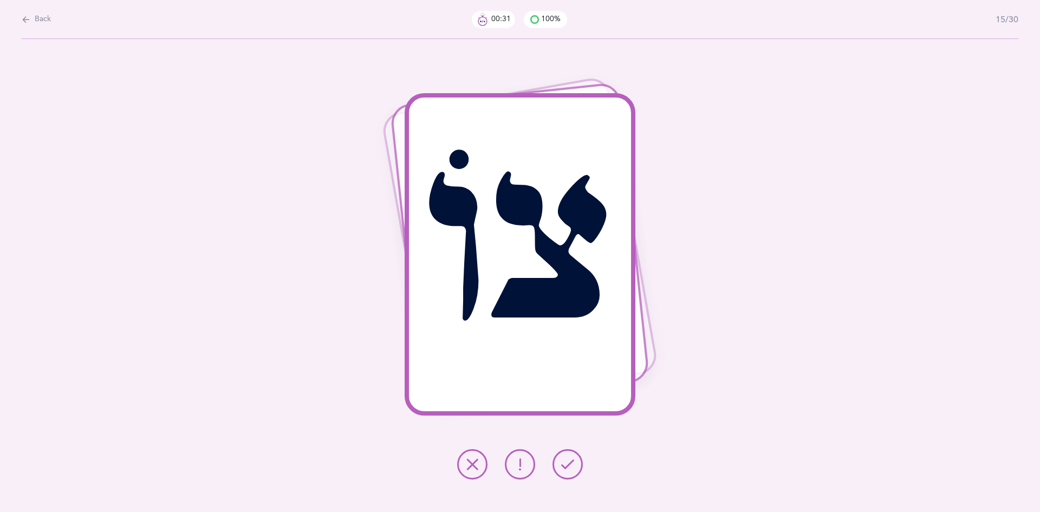
click at [569, 476] on button at bounding box center [568, 464] width 30 height 30
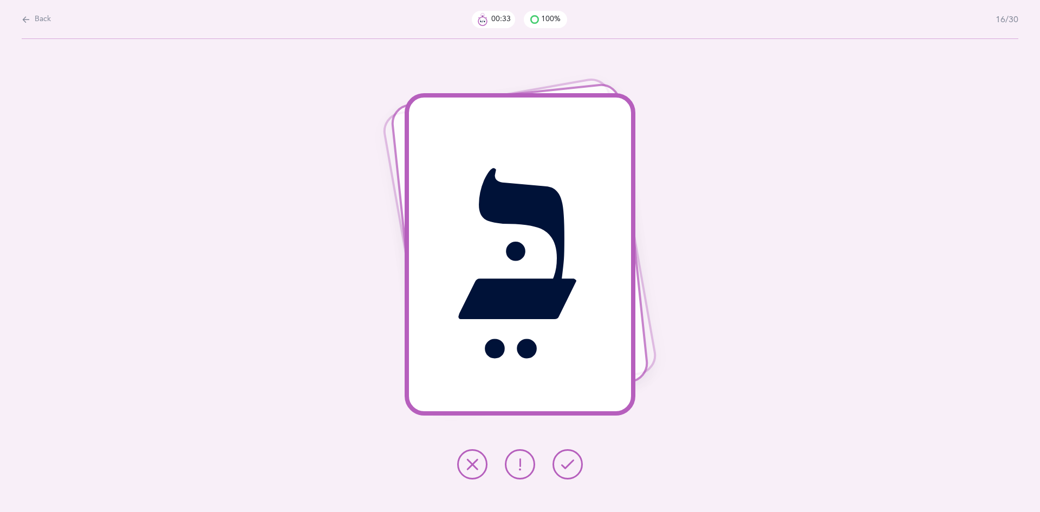
click at [571, 469] on icon at bounding box center [567, 464] width 13 height 13
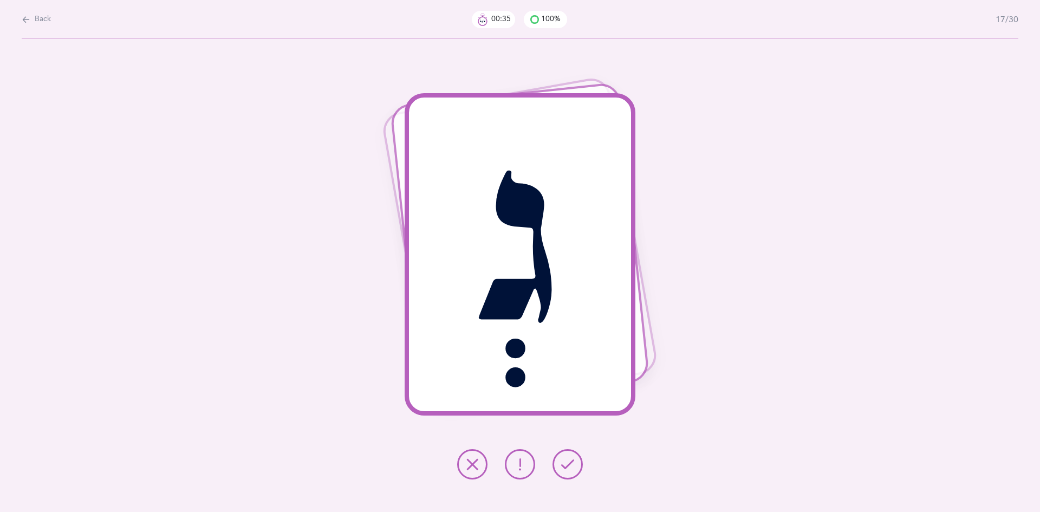
click at [571, 469] on icon at bounding box center [567, 464] width 13 height 13
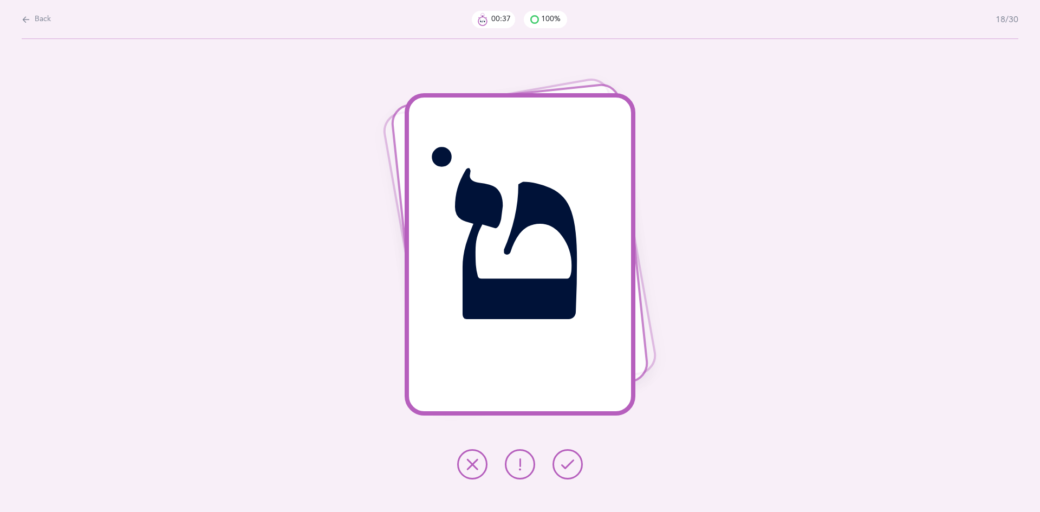
click at [571, 469] on icon at bounding box center [567, 464] width 13 height 13
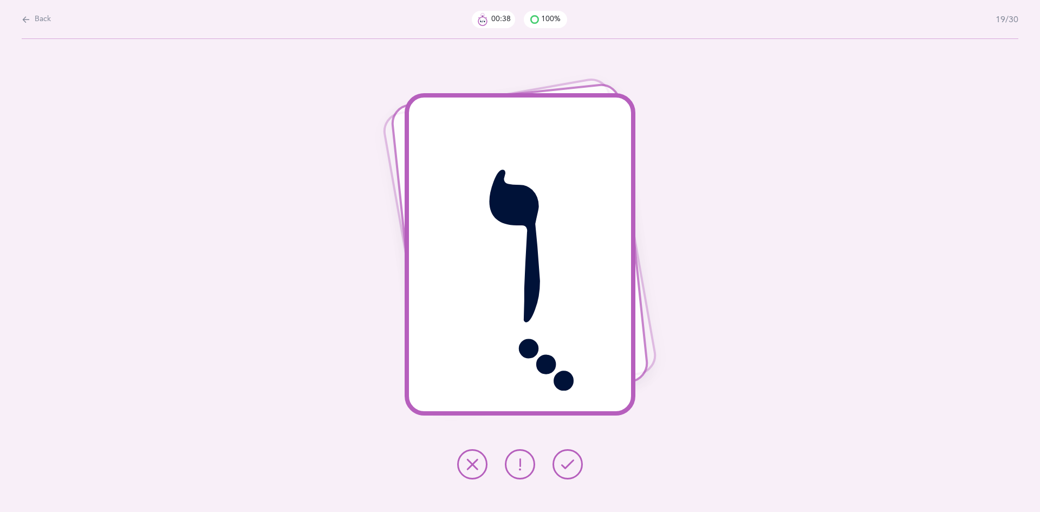
click at [571, 469] on icon at bounding box center [567, 464] width 13 height 13
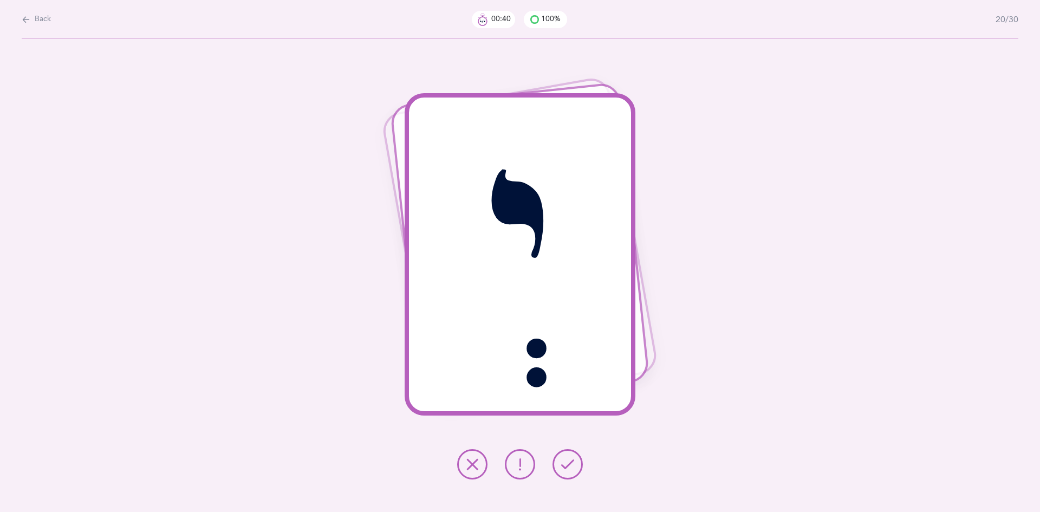
click at [571, 469] on icon at bounding box center [567, 464] width 13 height 13
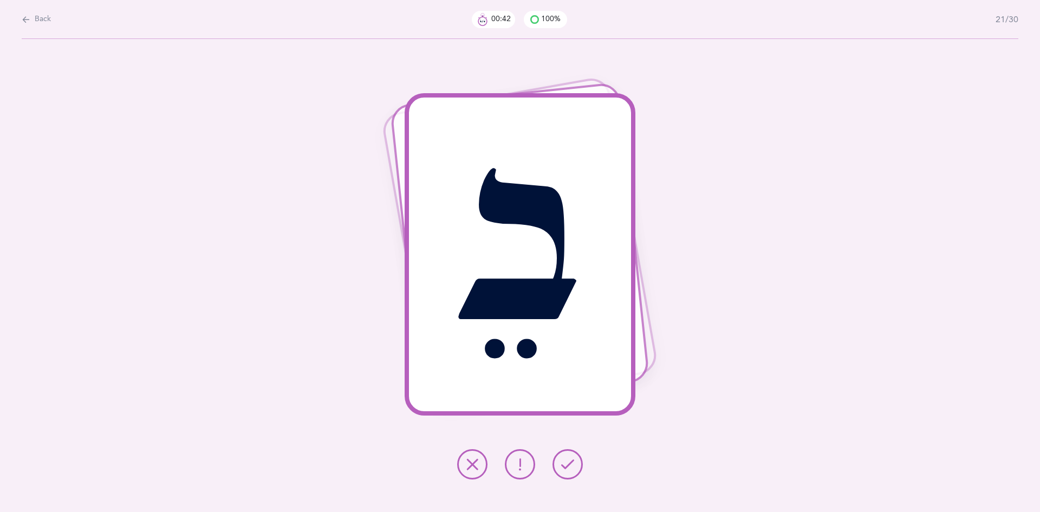
click at [571, 469] on icon at bounding box center [567, 464] width 13 height 13
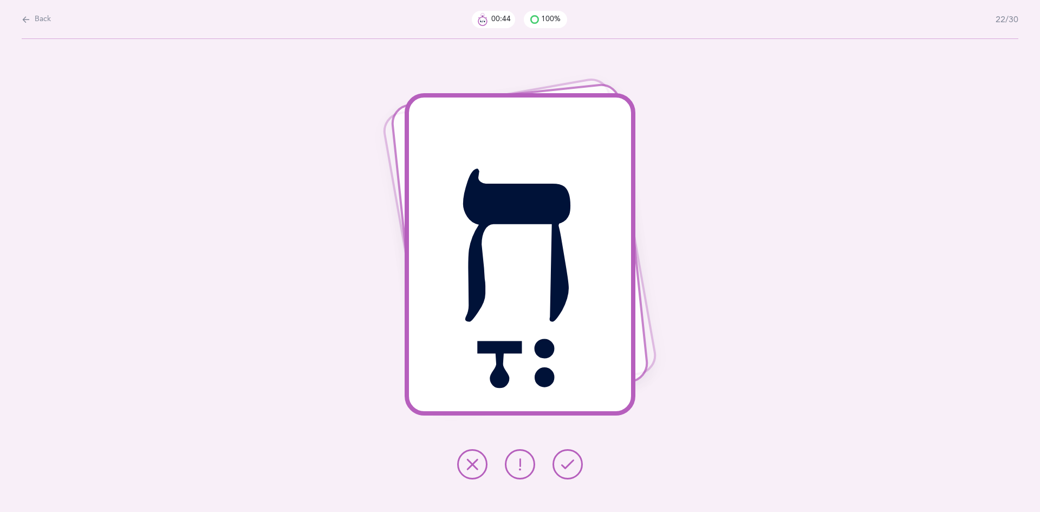
click at [571, 469] on icon at bounding box center [567, 464] width 13 height 13
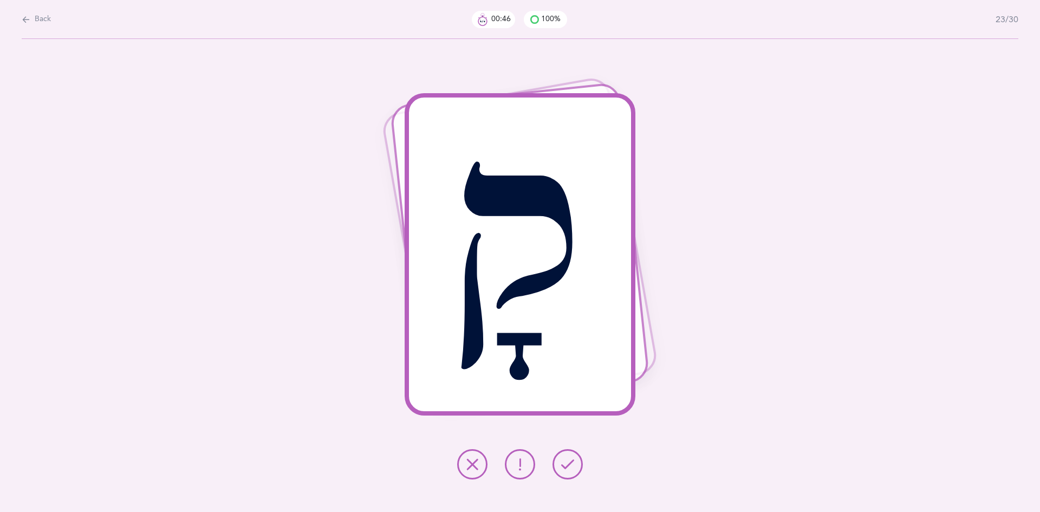
click at [572, 468] on icon at bounding box center [567, 464] width 13 height 13
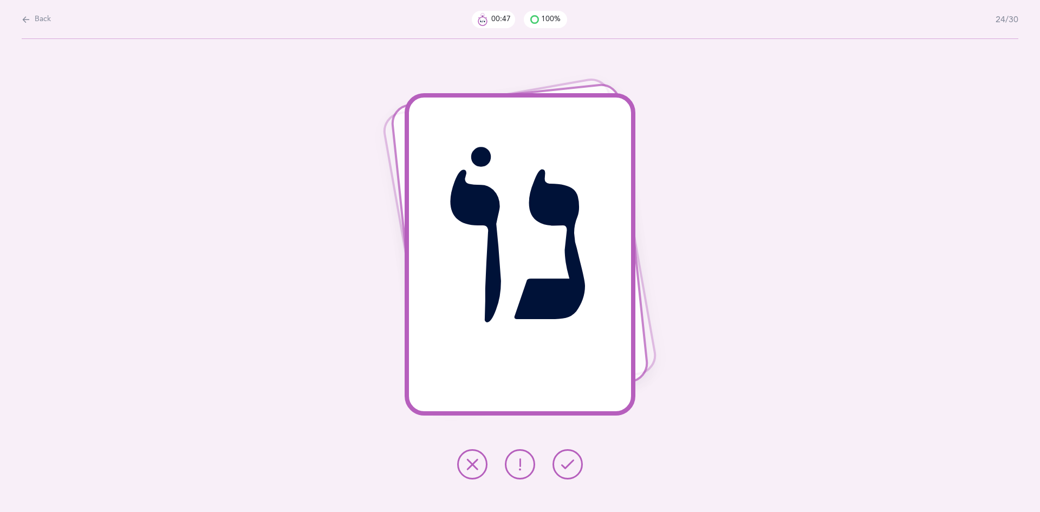
click at [572, 468] on icon at bounding box center [567, 464] width 13 height 13
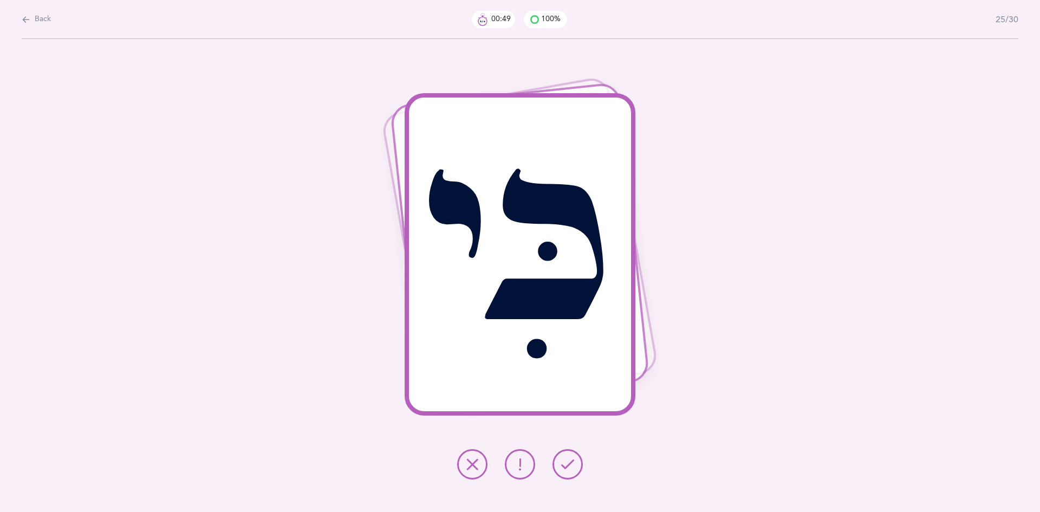
click at [572, 468] on icon at bounding box center [567, 464] width 13 height 13
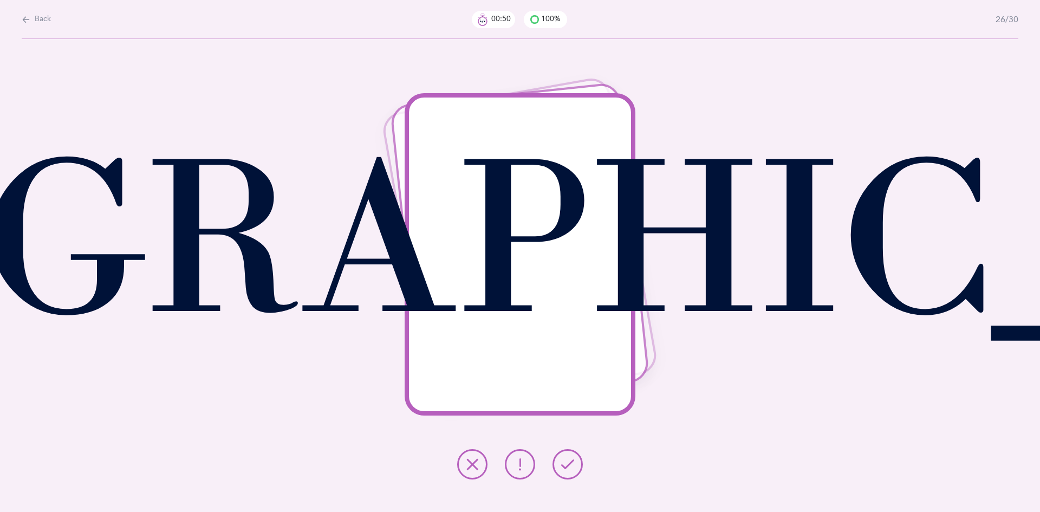
click at [572, 468] on icon at bounding box center [567, 464] width 13 height 13
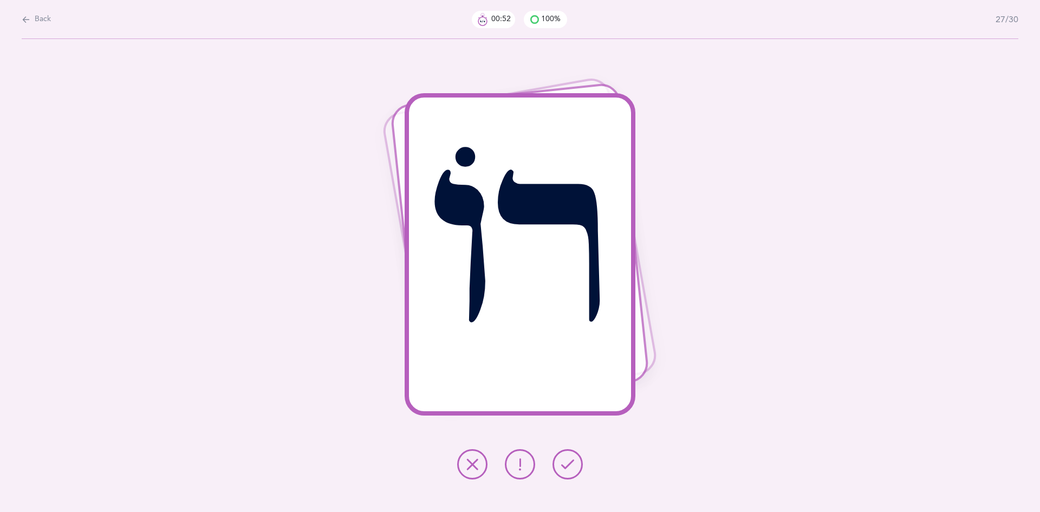
click at [572, 468] on icon at bounding box center [567, 464] width 13 height 13
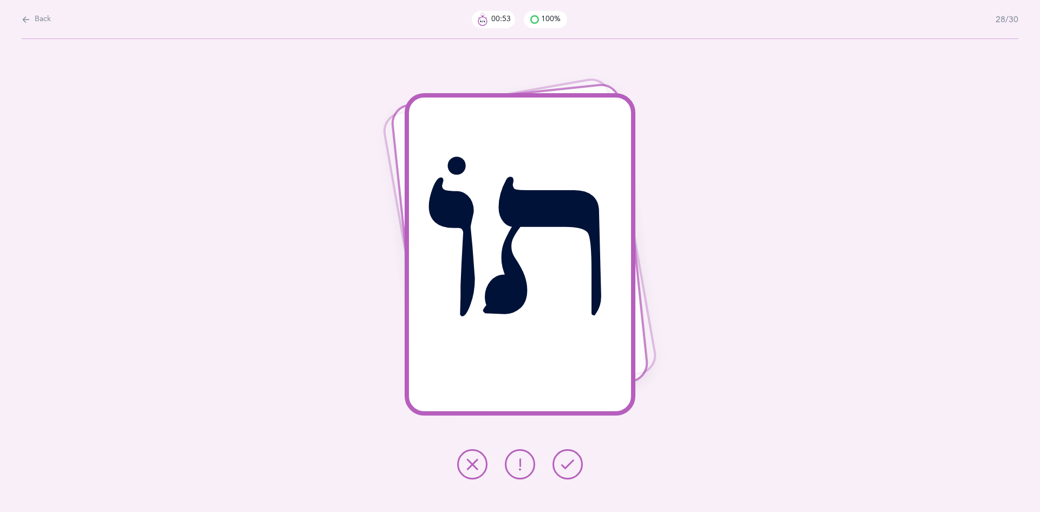
click at [572, 468] on icon at bounding box center [567, 464] width 13 height 13
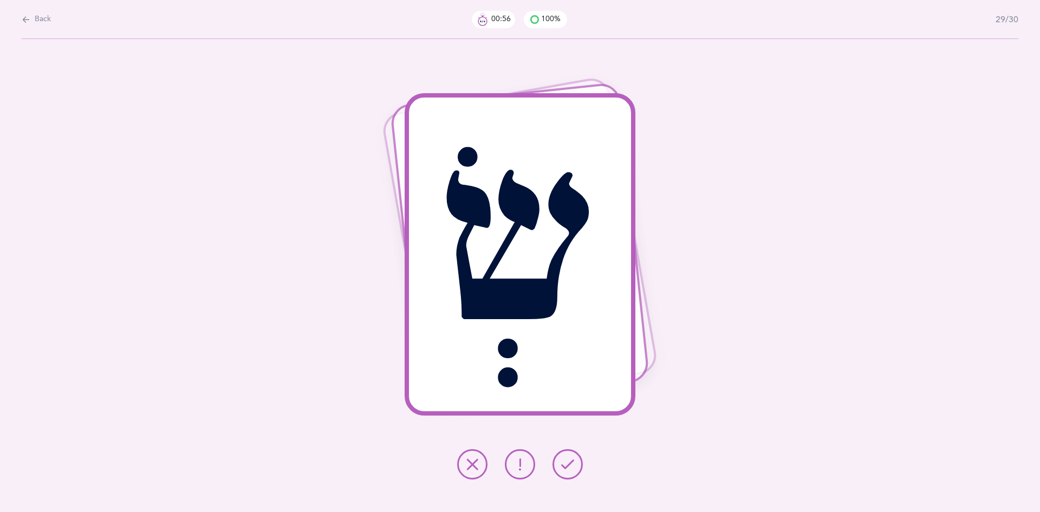
click at [572, 468] on icon at bounding box center [567, 464] width 13 height 13
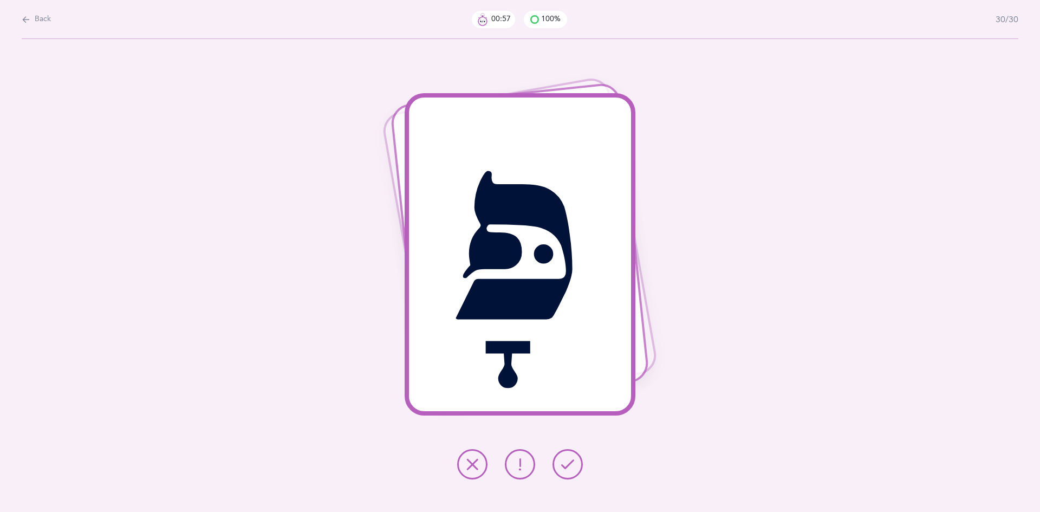
click at [572, 468] on icon at bounding box center [567, 464] width 13 height 13
